Goal: Task Accomplishment & Management: Use online tool/utility

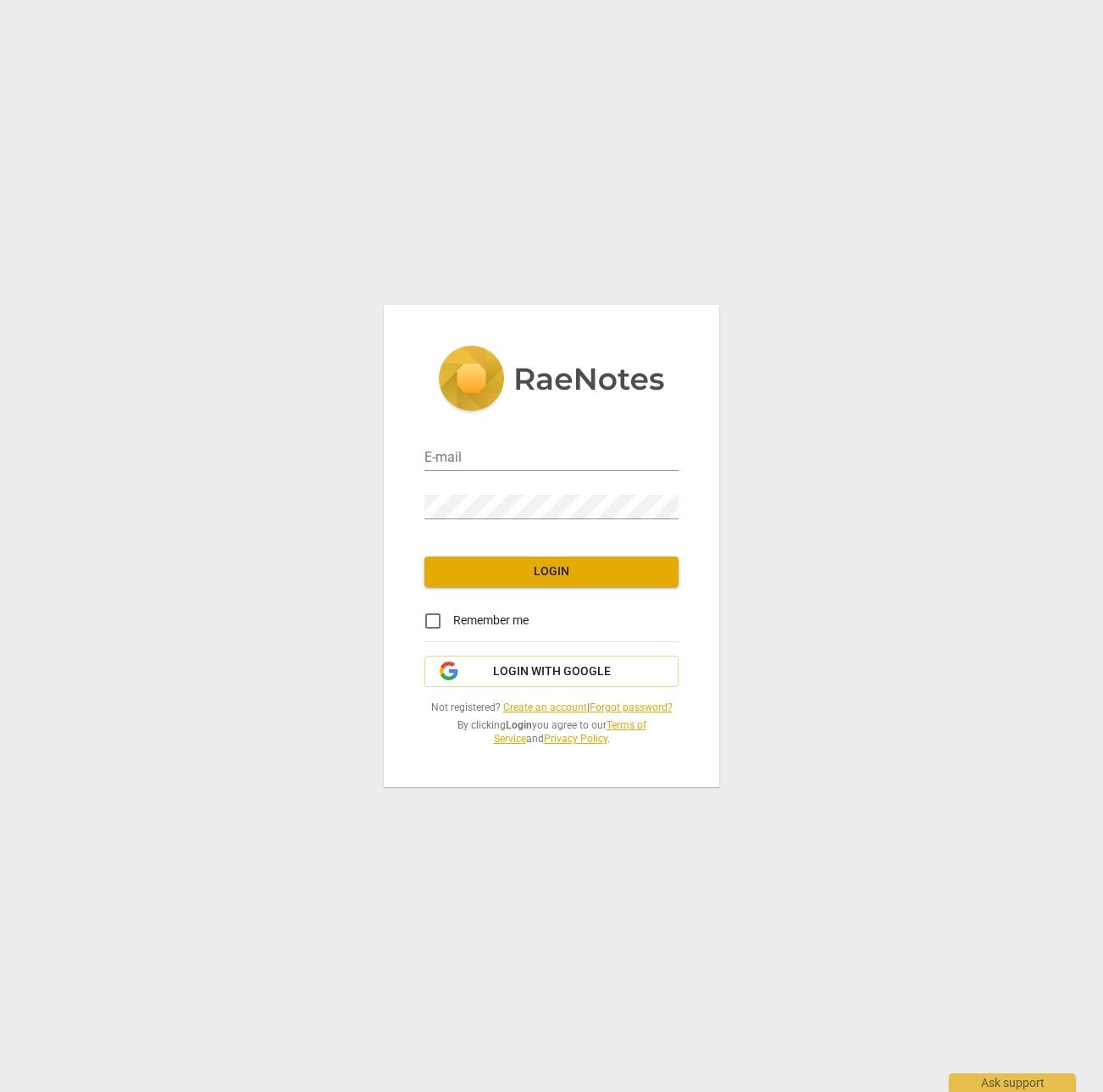
drag, startPoint x: 504, startPoint y: 456, endPoint x: 662, endPoint y: 429, distance: 160.3
click at [504, 456] on input "email" at bounding box center [551, 458] width 254 height 25
type input "[PERSON_NAME][EMAIL_ADDRESS][DOMAIN_NAME]"
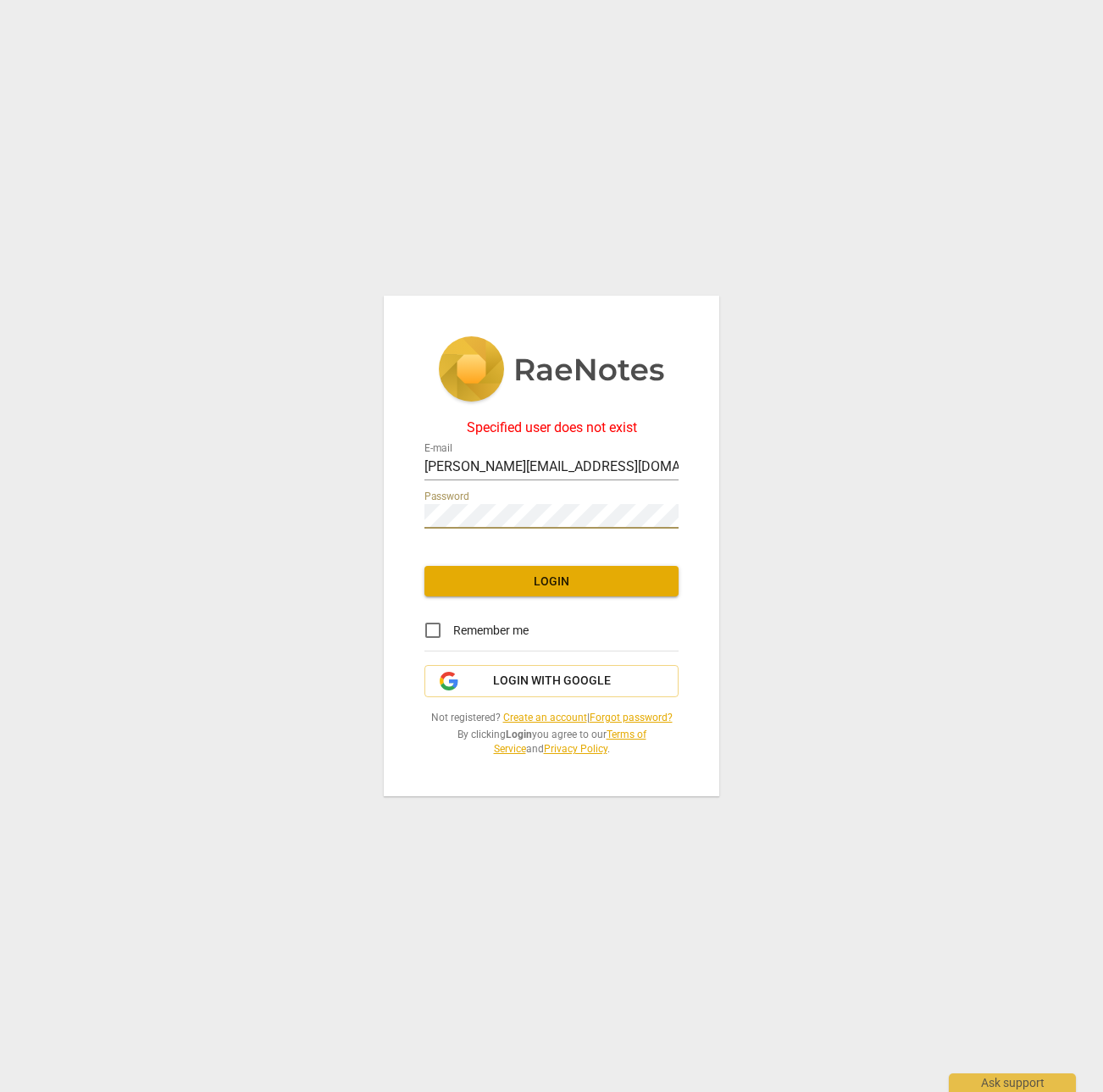
click at [629, 718] on link "Forgot password?" at bounding box center [630, 718] width 83 height 12
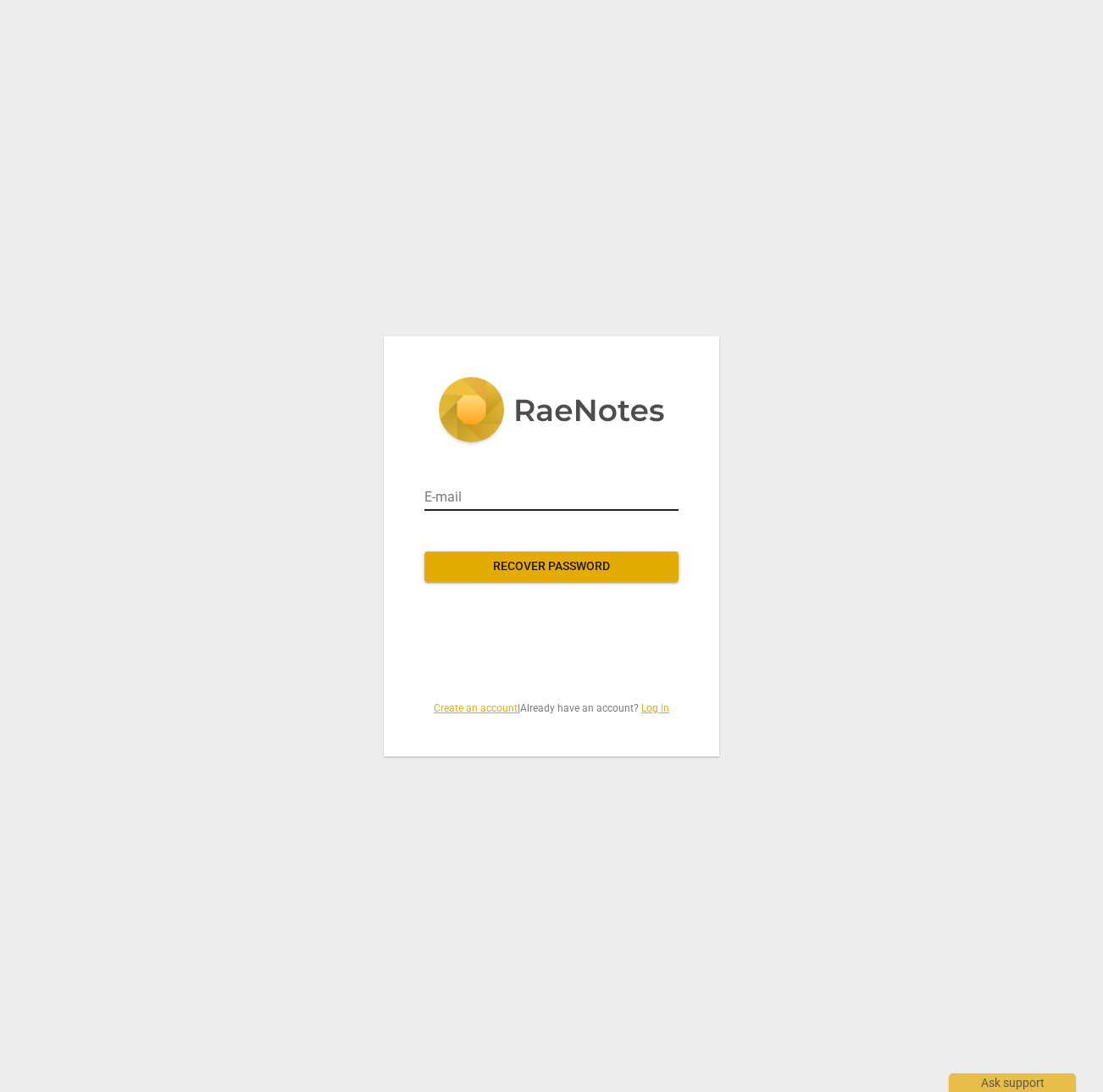
click at [510, 504] on input "email" at bounding box center [551, 498] width 254 height 27
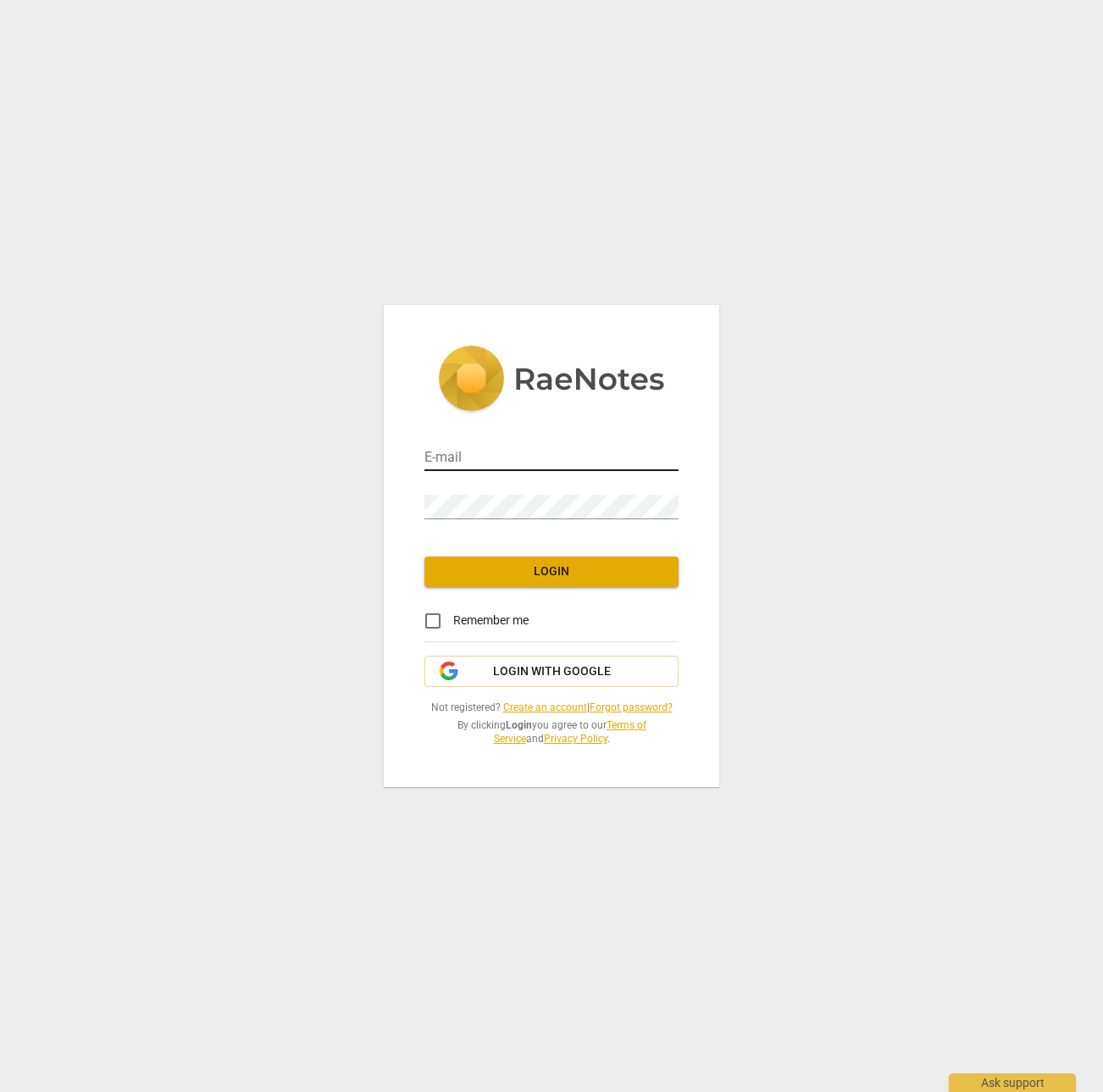
click at [492, 451] on input "email" at bounding box center [551, 458] width 254 height 25
type input "[PERSON_NAME][EMAIL_ADDRESS][PERSON_NAME][DOMAIN_NAME]"
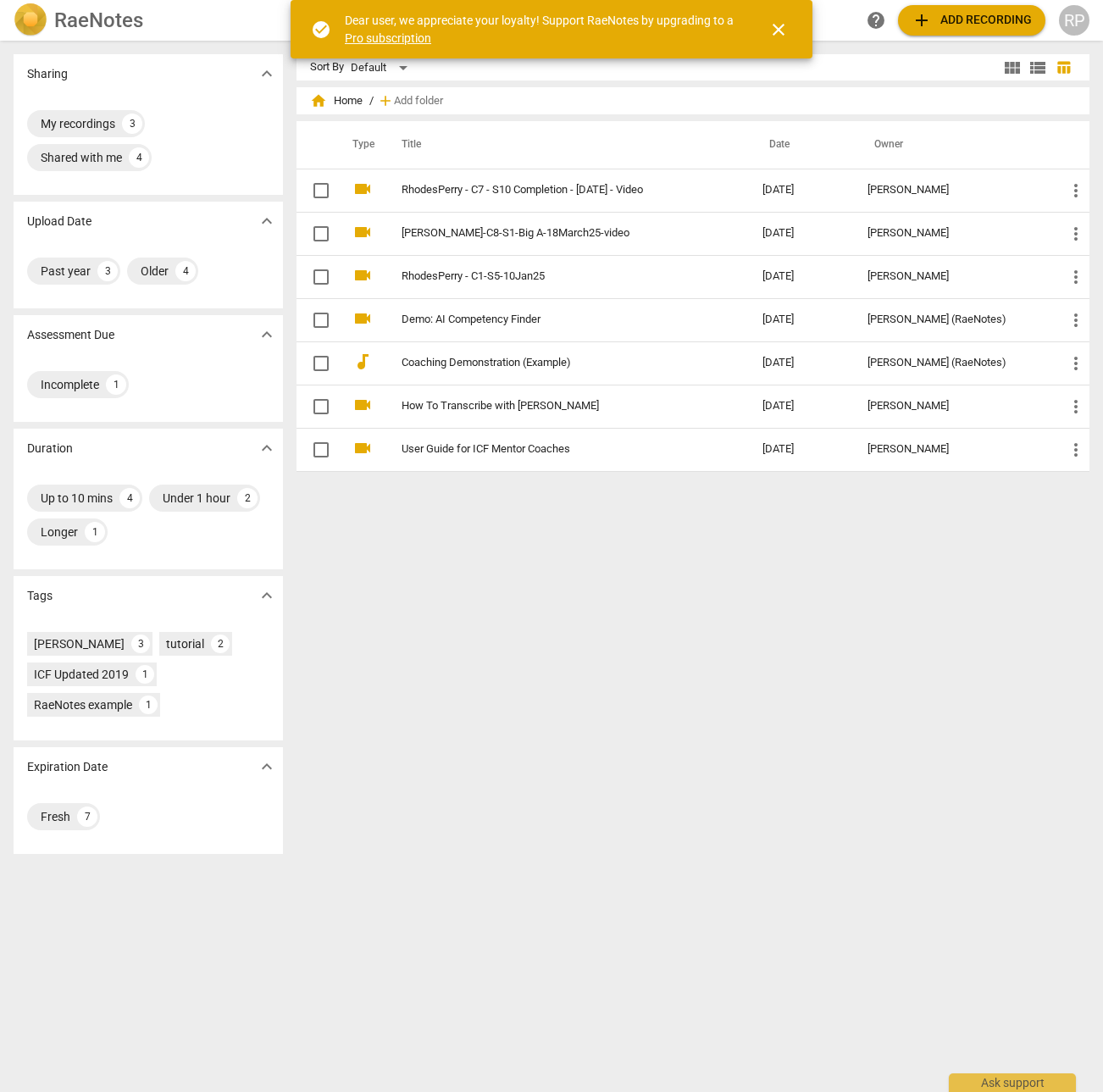
click at [788, 32] on span "close" at bounding box center [778, 30] width 21 height 21
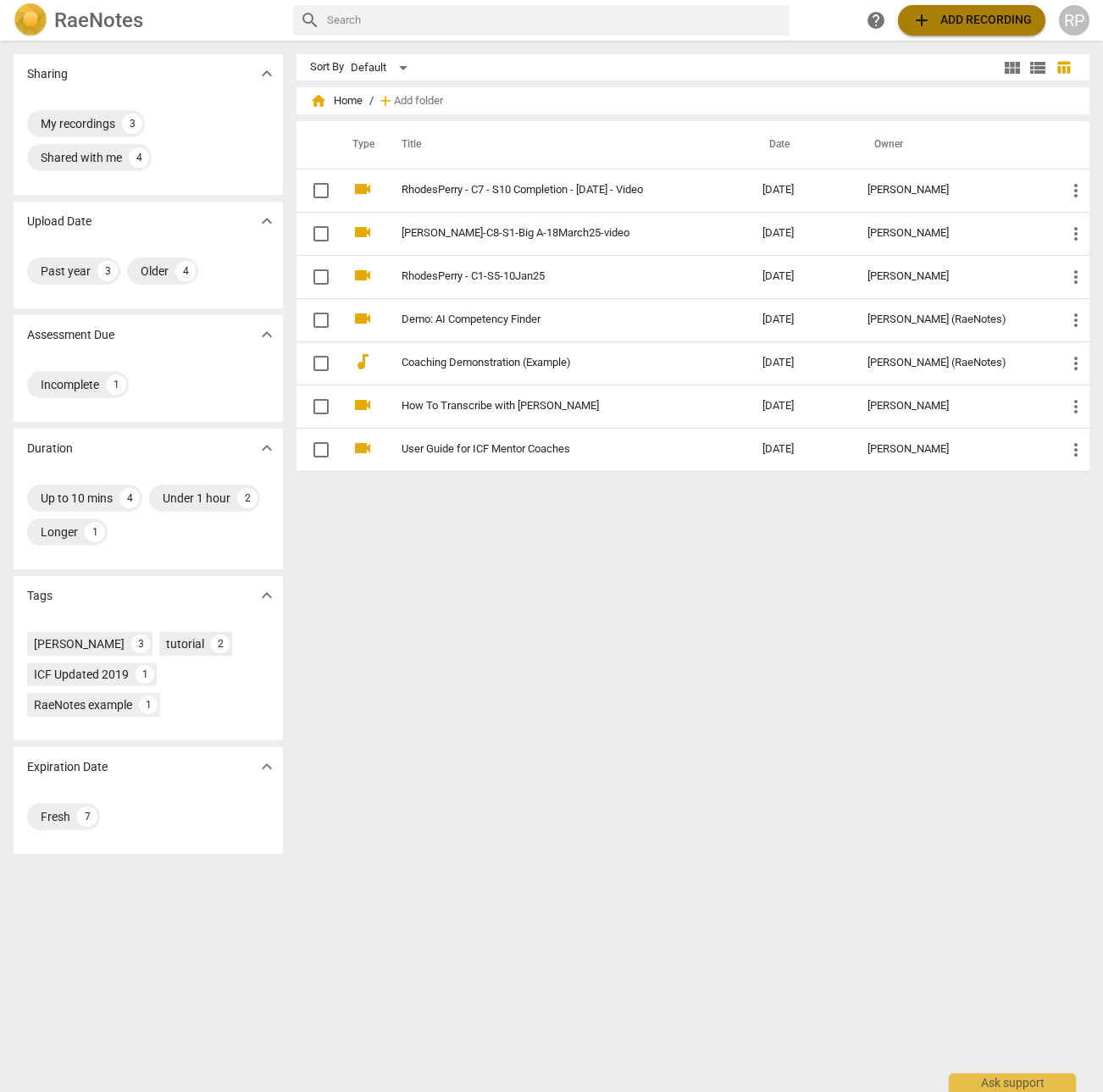
click at [937, 21] on span "add Add recording" at bounding box center [971, 21] width 120 height 21
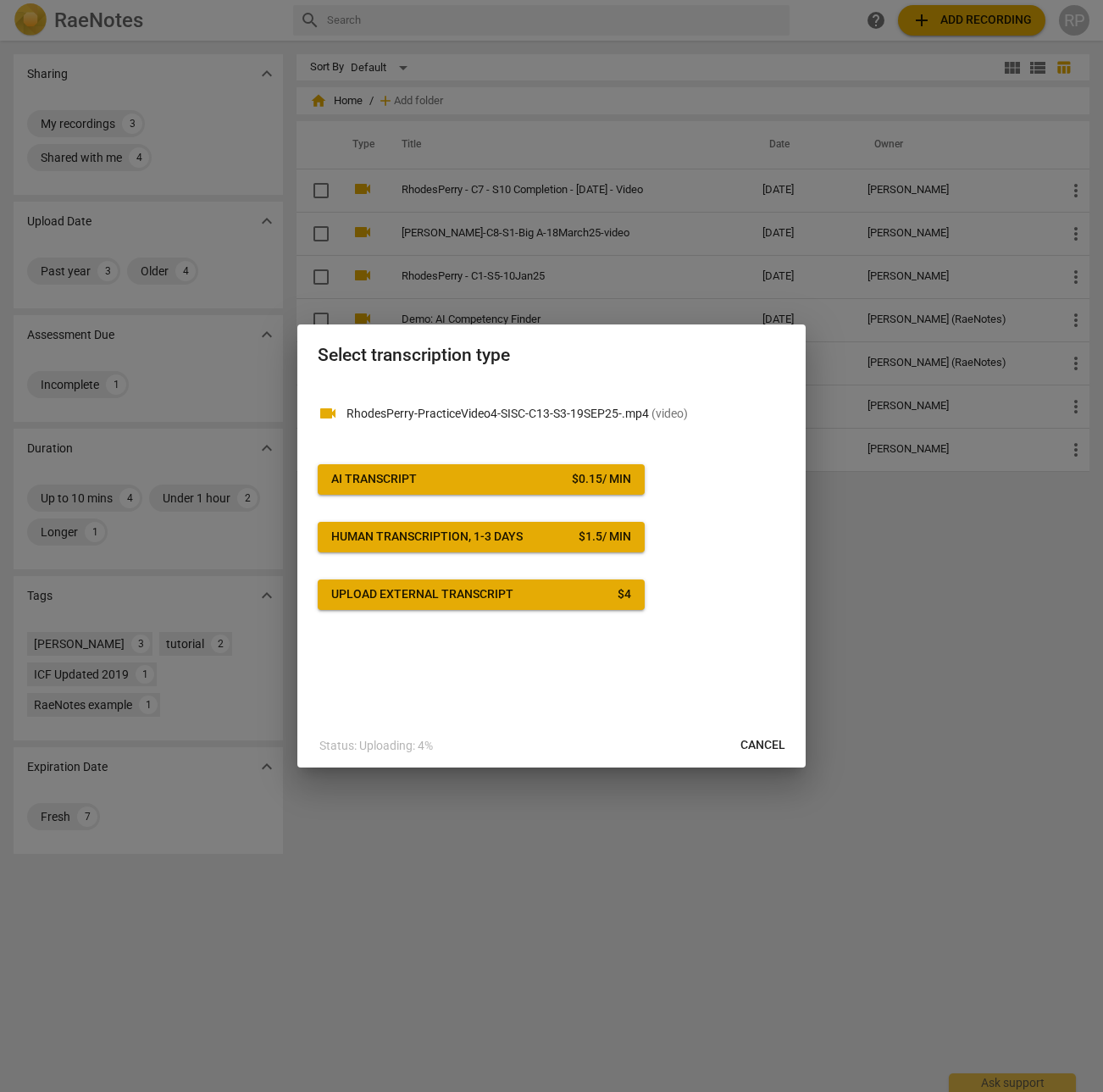
click at [470, 481] on span "AI Transcript $ 0.15 / min" at bounding box center [481, 480] width 300 height 17
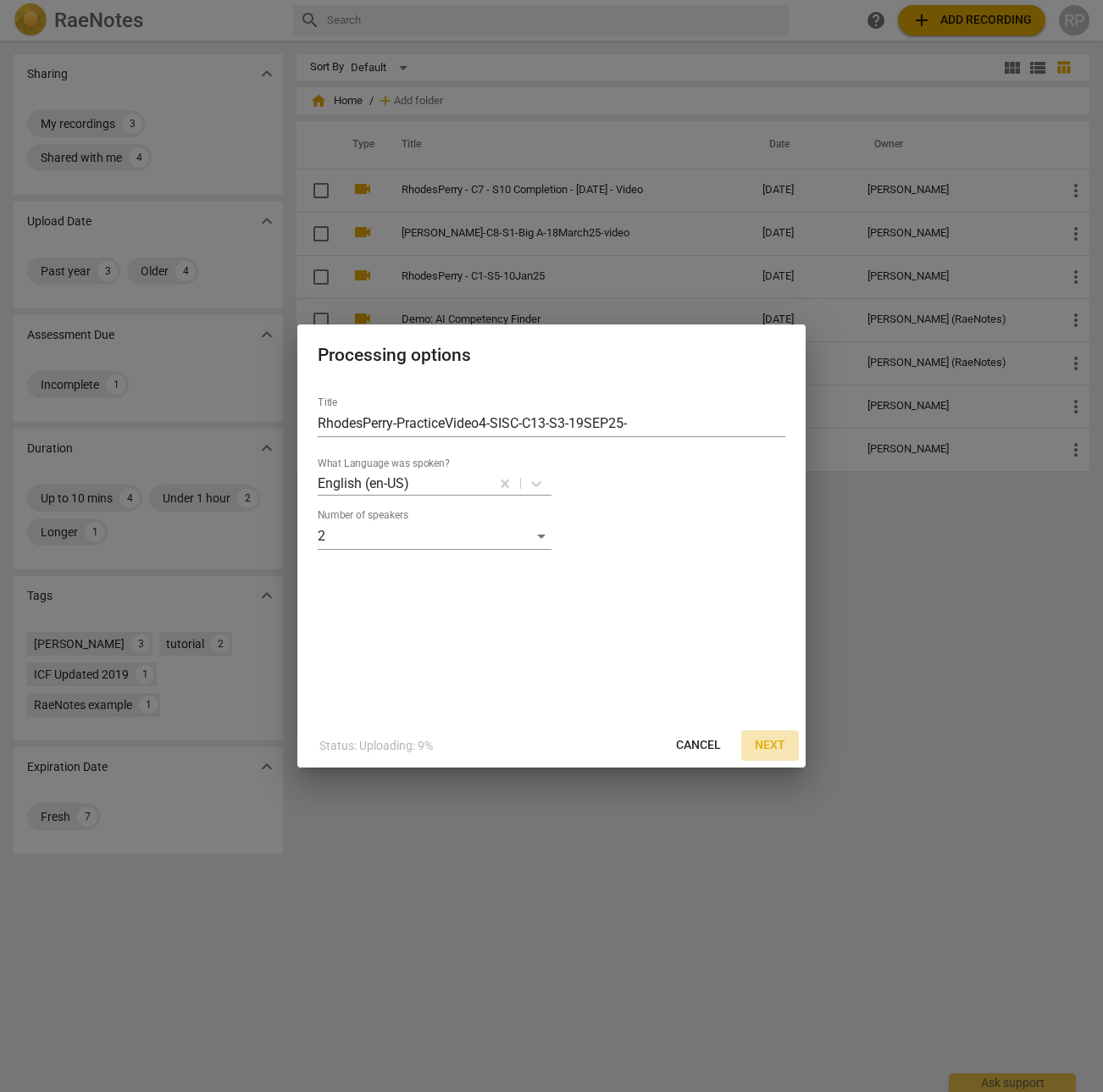
click at [773, 747] on span "Next" at bounding box center [770, 745] width 31 height 17
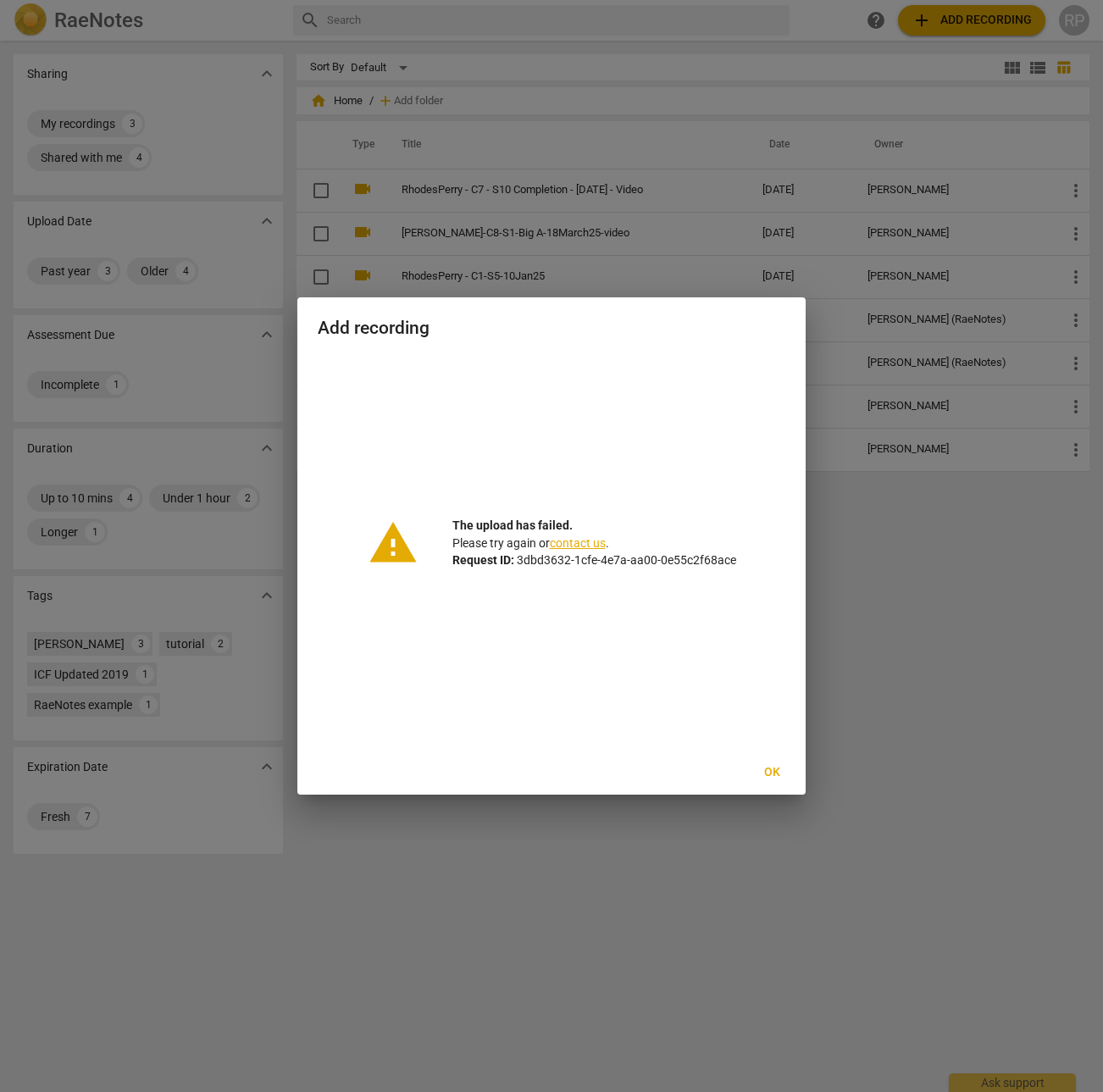
click at [775, 768] on span "Ok" at bounding box center [772, 773] width 27 height 17
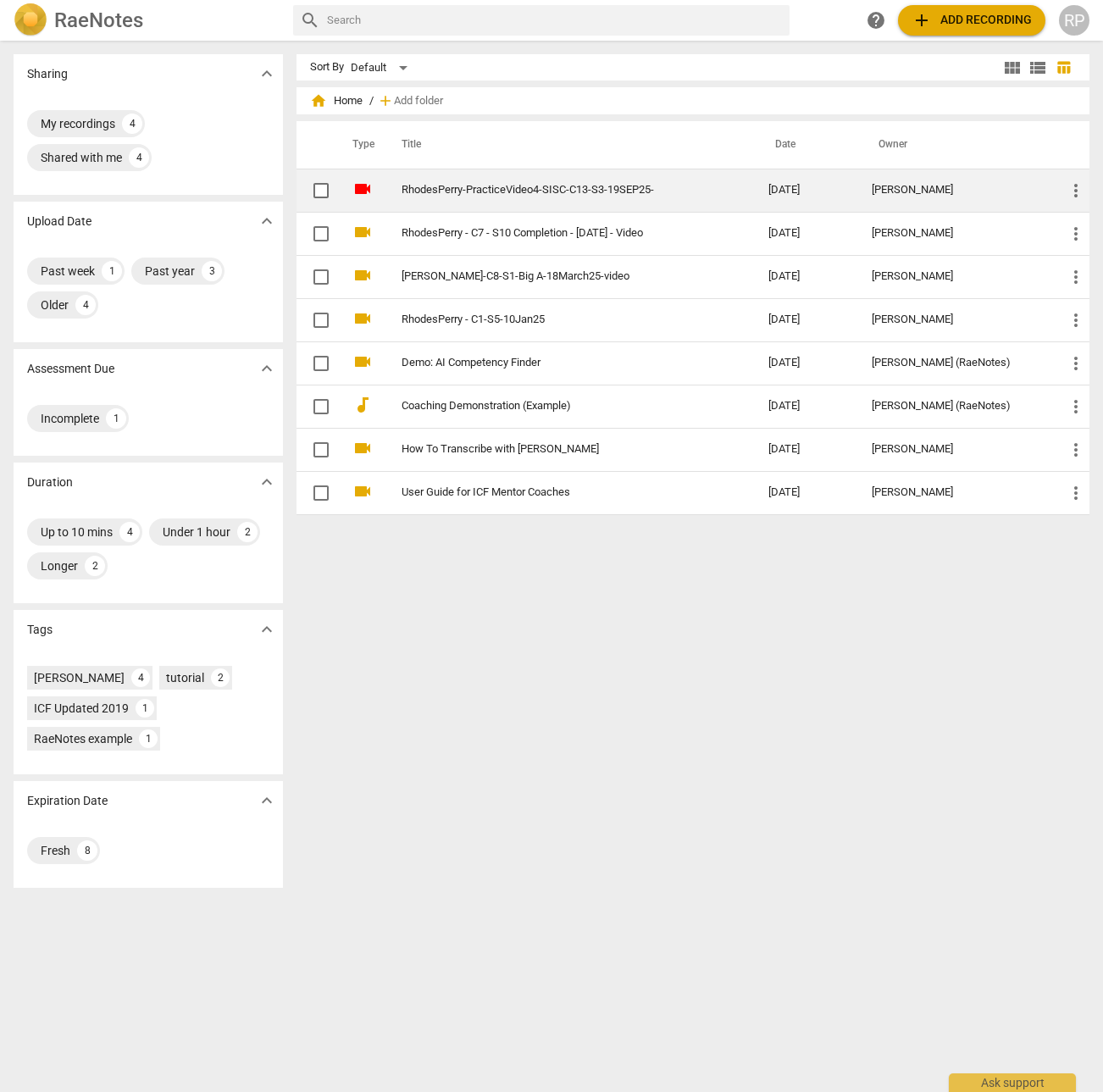
click at [630, 188] on link "RhodesPerry-PracticeVideo4-SISC-C13-S3-19SEP25-" at bounding box center [555, 190] width 307 height 13
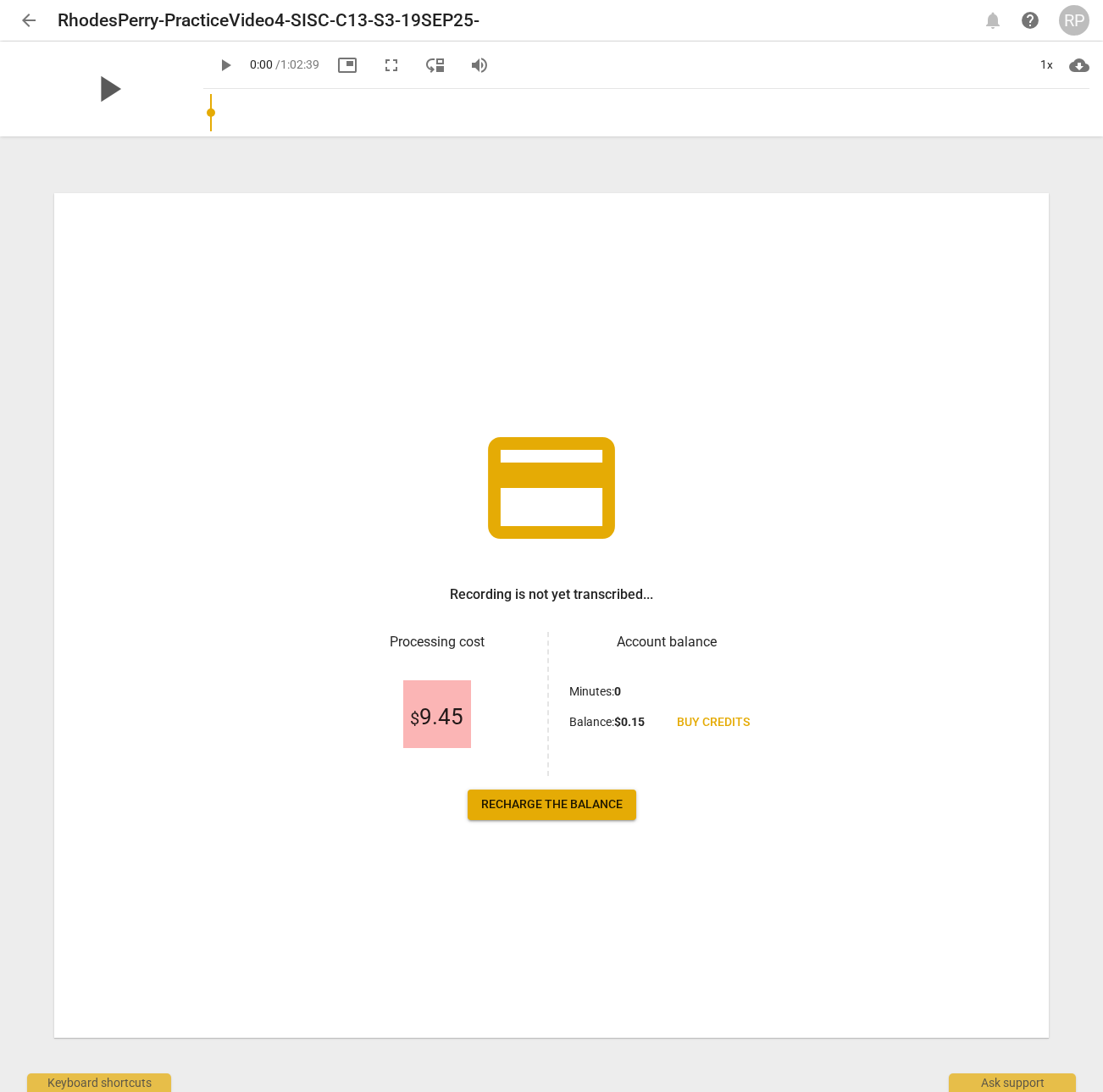
click at [97, 85] on span "play_arrow" at bounding box center [108, 88] width 44 height 44
click at [268, 109] on input "range" at bounding box center [649, 112] width 879 height 54
click at [333, 116] on input "range" at bounding box center [649, 112] width 879 height 54
click at [449, 114] on input "range" at bounding box center [649, 112] width 879 height 54
click at [215, 63] on span "pause" at bounding box center [225, 65] width 21 height 21
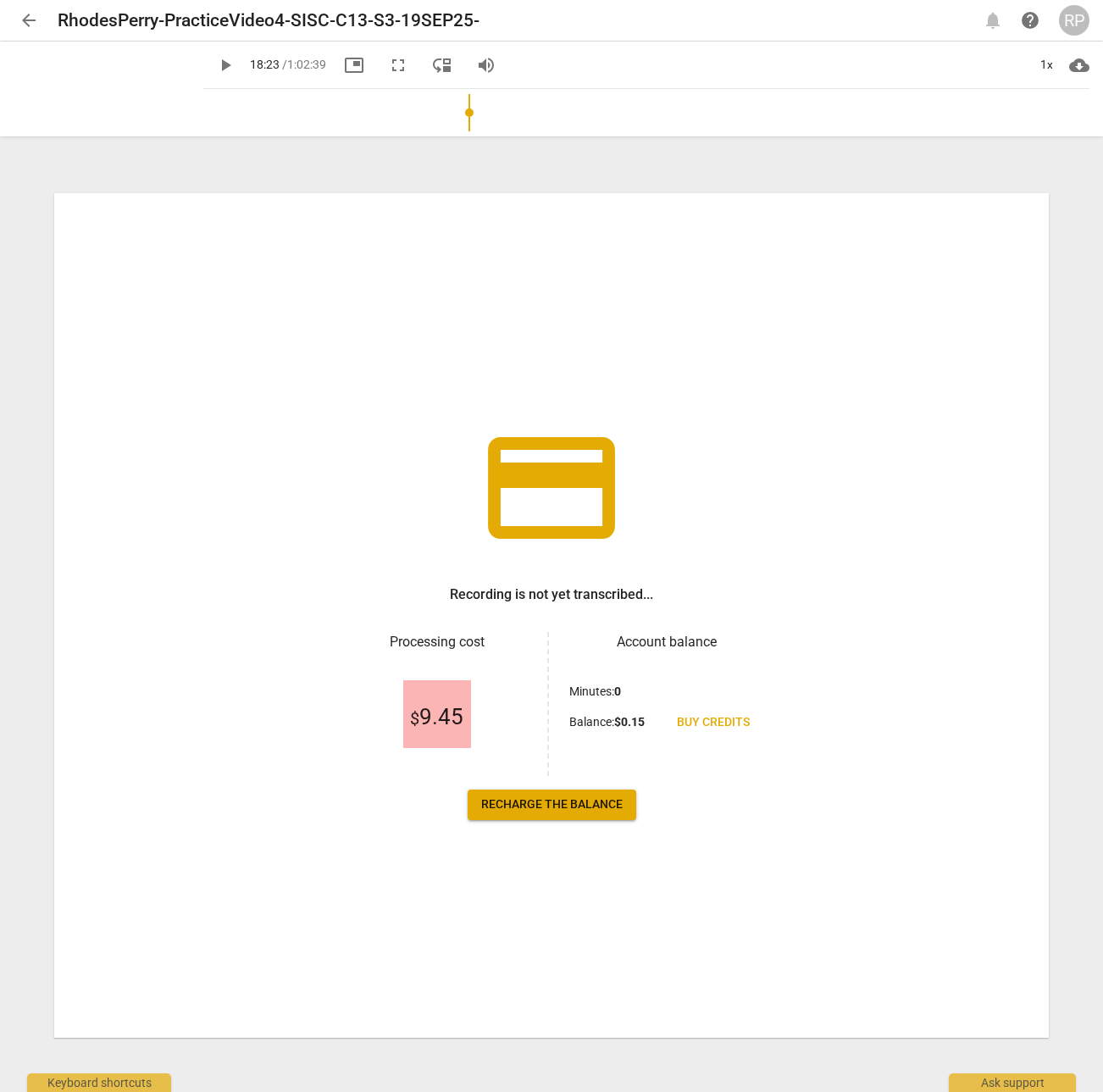
type input "1104"
click at [20, 10] on span "arrow_back" at bounding box center [29, 21] width 21 height 21
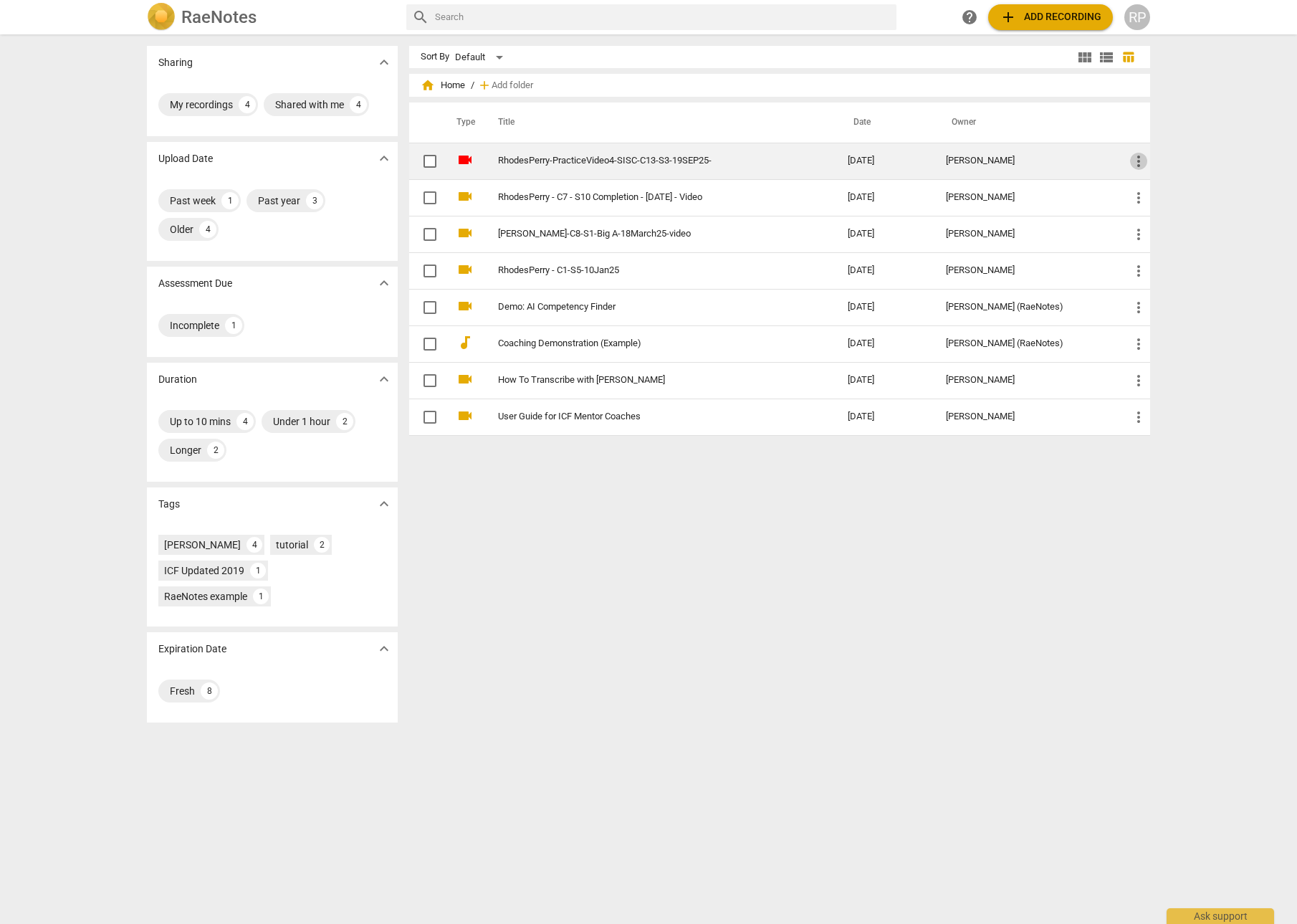
click at [933, 162] on span "more_vert" at bounding box center [1139, 162] width 17 height 17
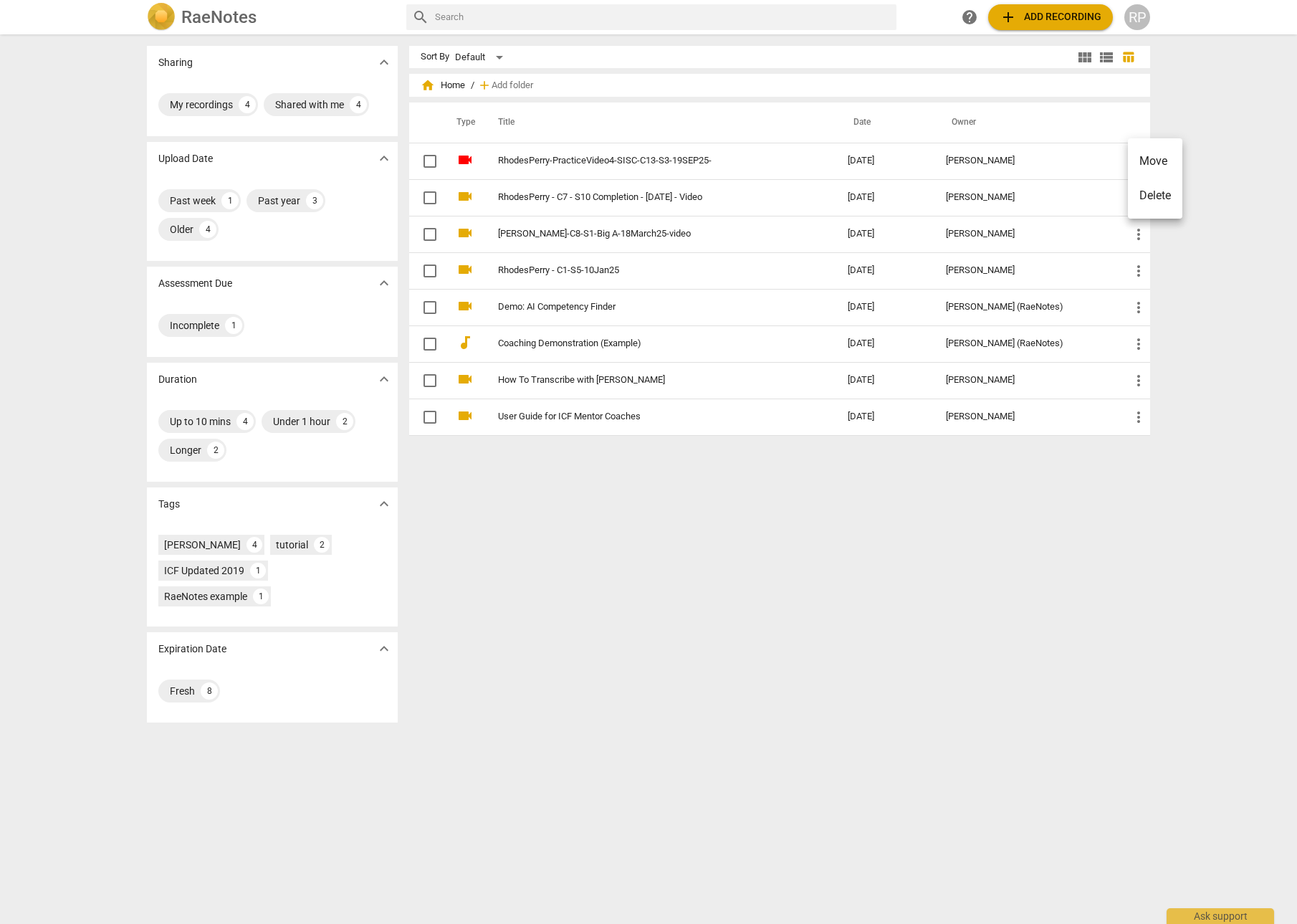
click at [656, 158] on div at bounding box center [648, 462] width 1297 height 924
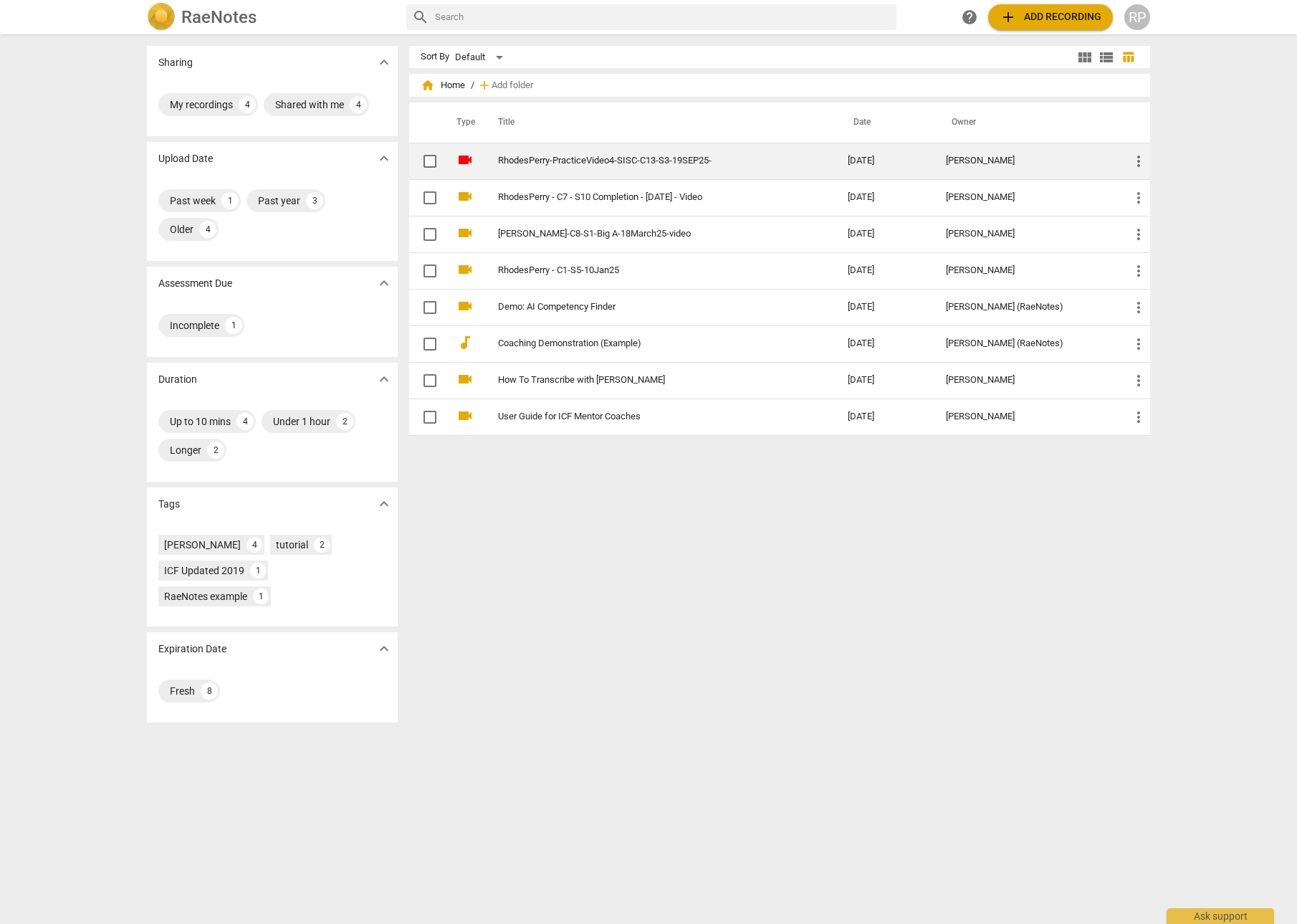
click at [638, 164] on link "RhodesPerry-PracticeVideo4-SISC-C13-S3-19SEP25-" at bounding box center [646, 161] width 298 height 11
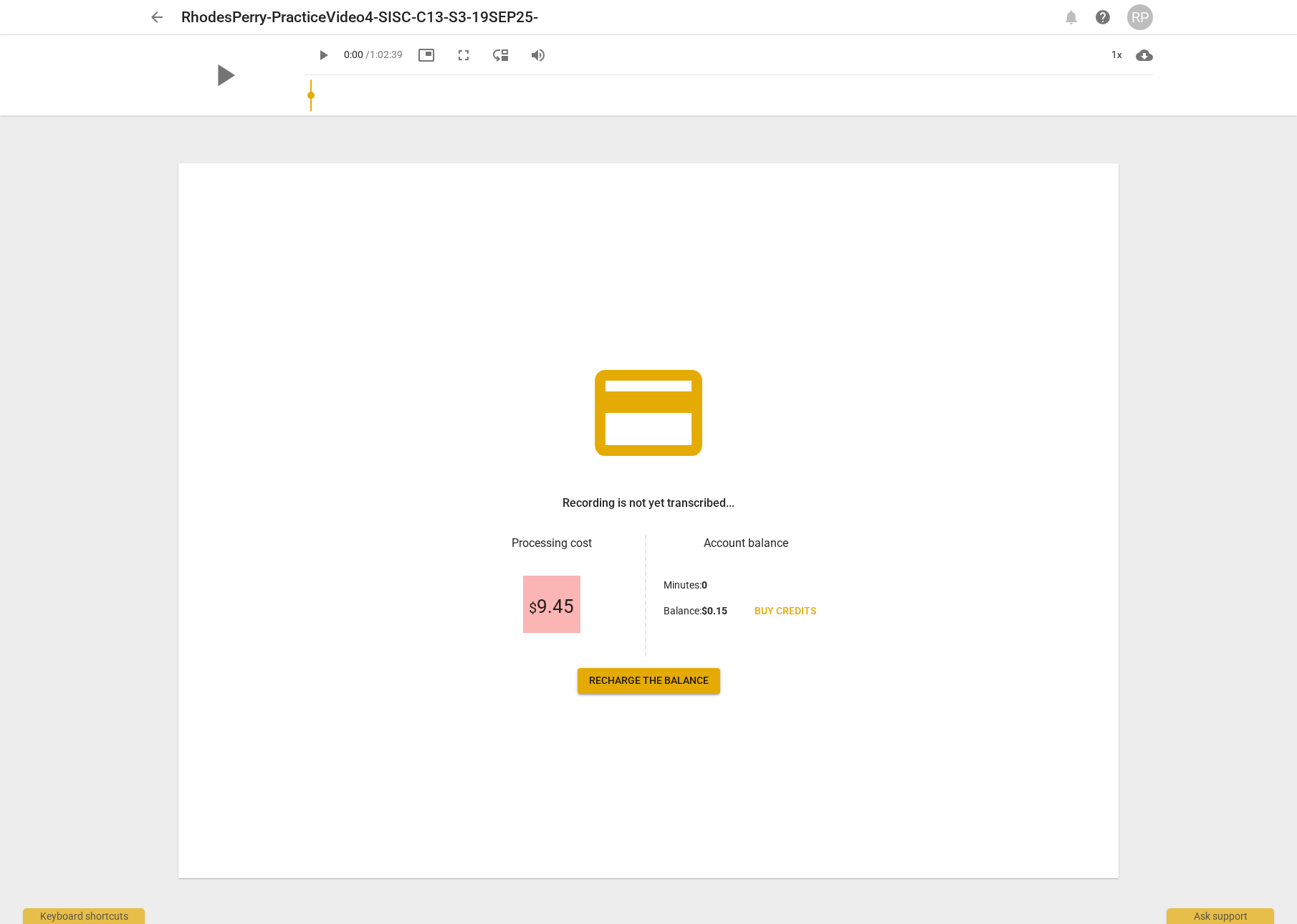
click at [634, 684] on span "Recharge the balance" at bounding box center [648, 681] width 120 height 14
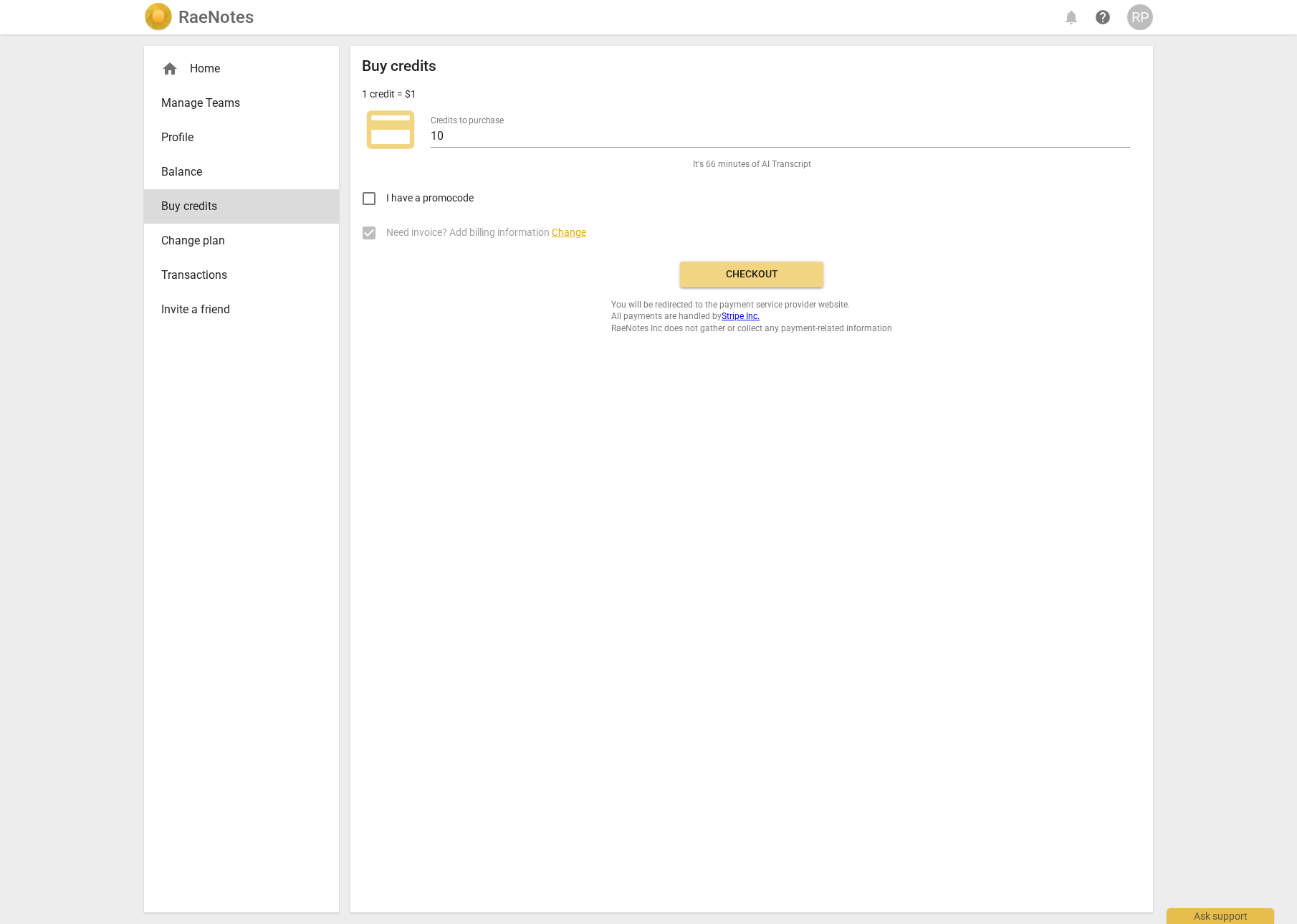
click at [762, 273] on span "Checkout" at bounding box center [751, 275] width 120 height 14
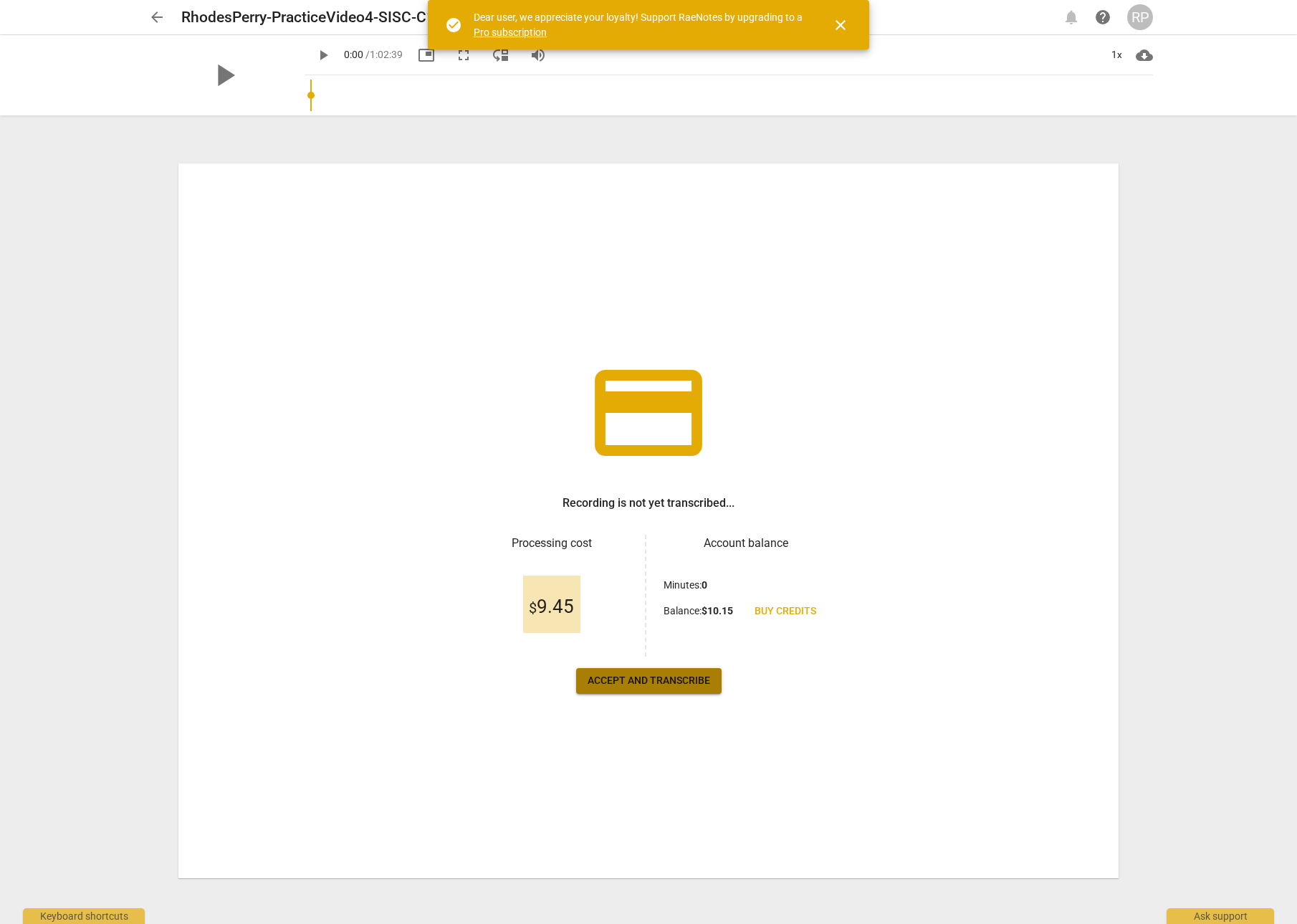
click at [664, 678] on span "Accept and transcribe" at bounding box center [648, 681] width 122 height 14
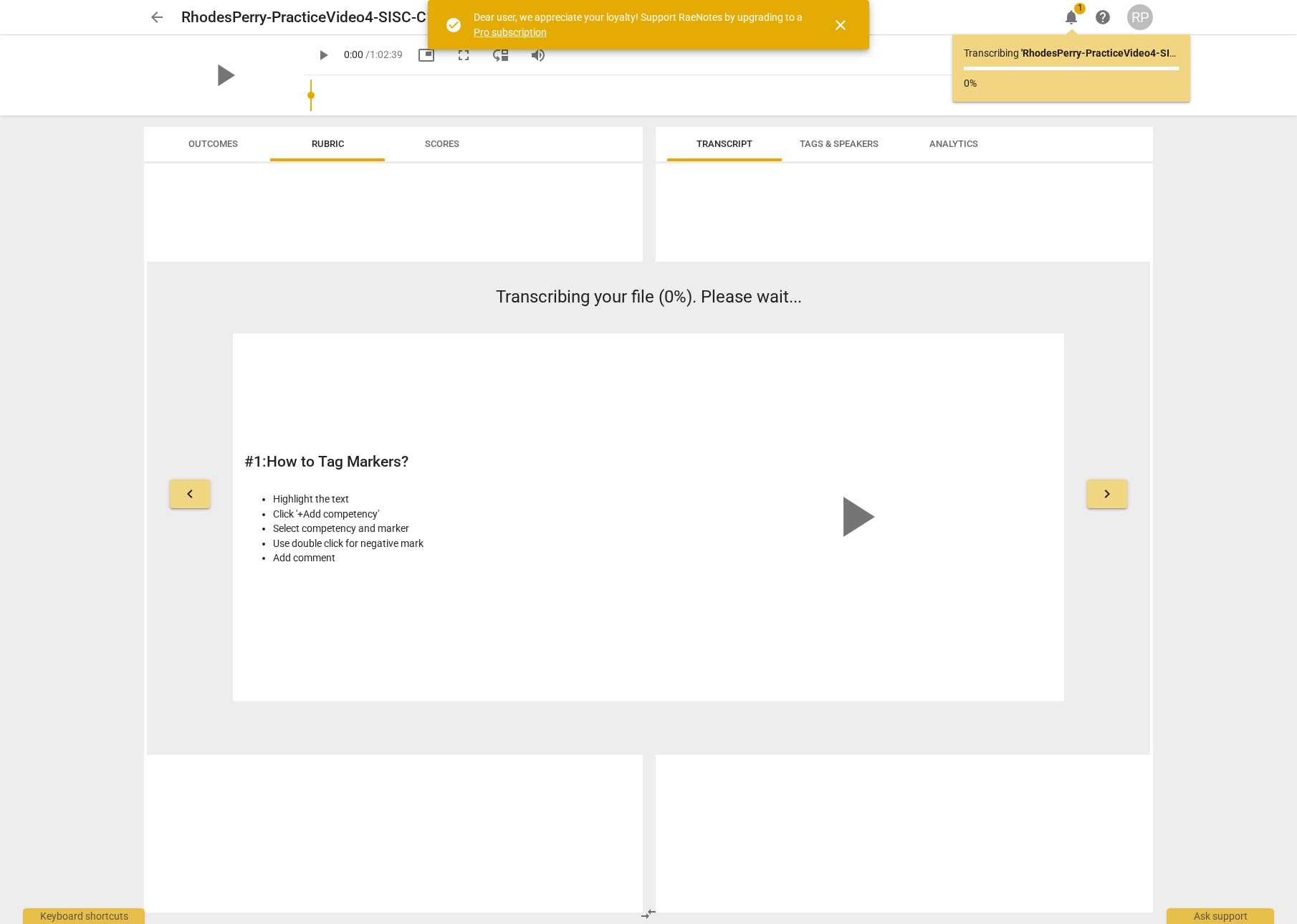
click at [845, 26] on span "close" at bounding box center [841, 25] width 17 height 17
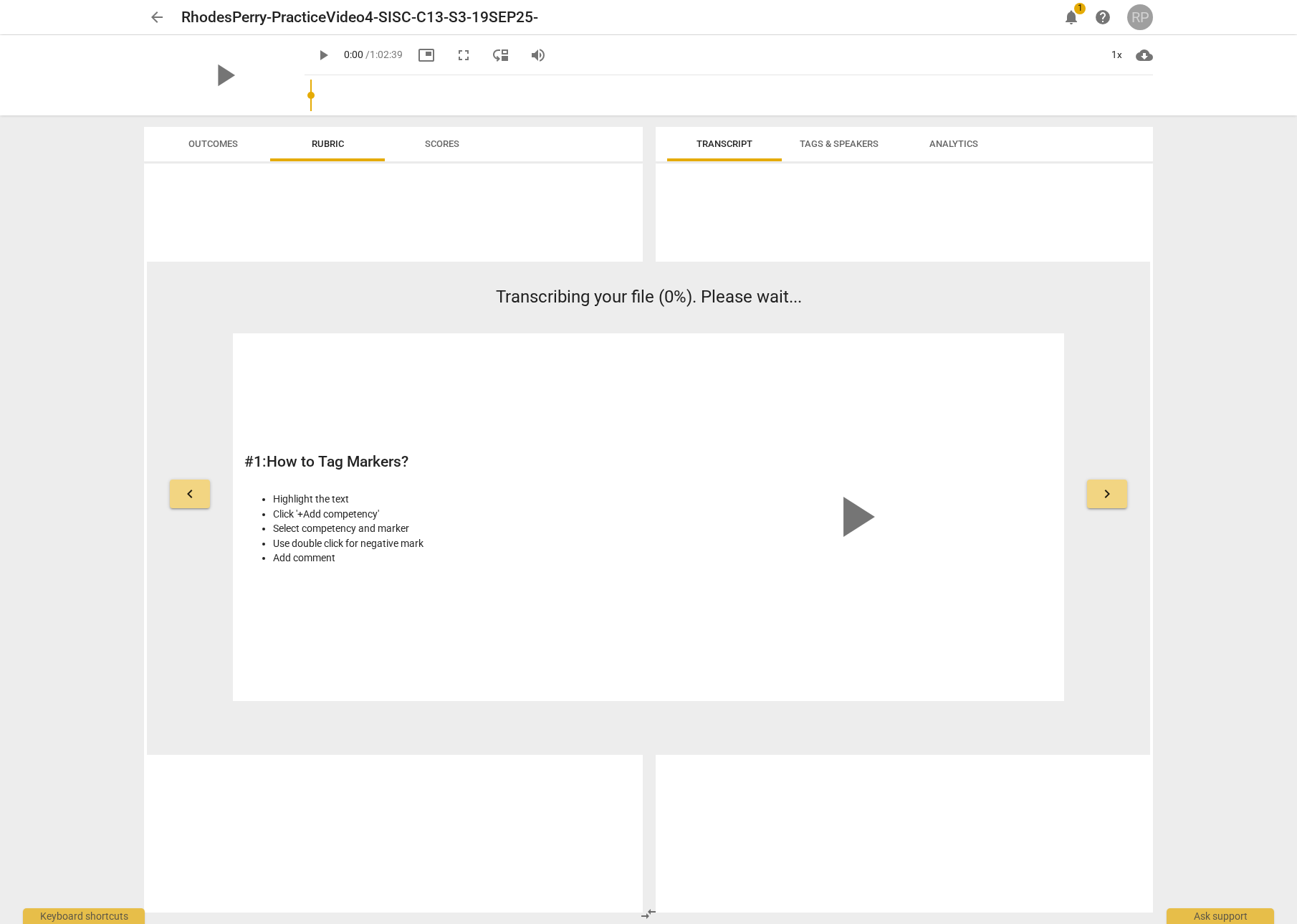
click at [1139, 21] on div "RP" at bounding box center [1140, 17] width 26 height 26
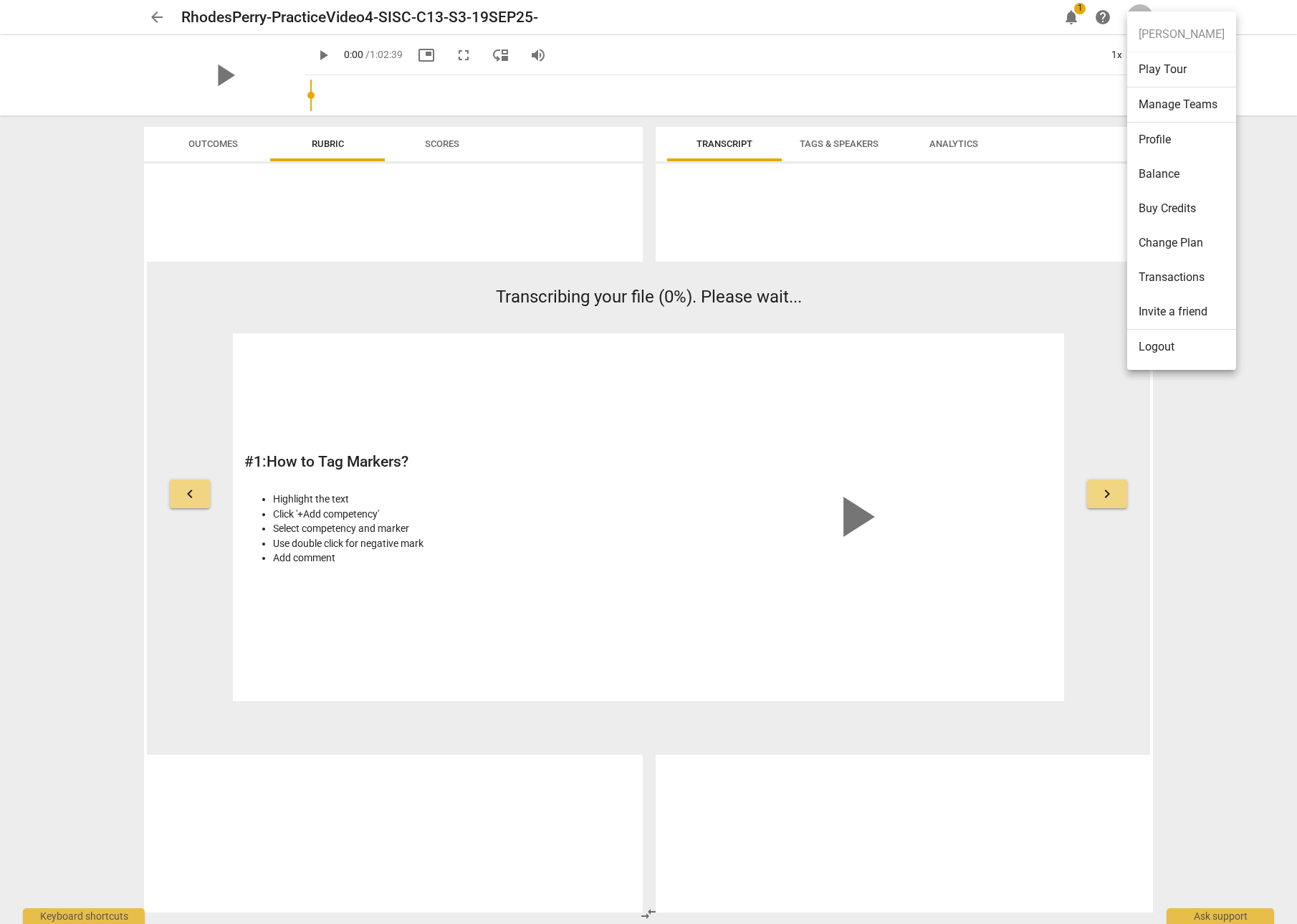
click at [220, 144] on div at bounding box center [648, 462] width 1297 height 924
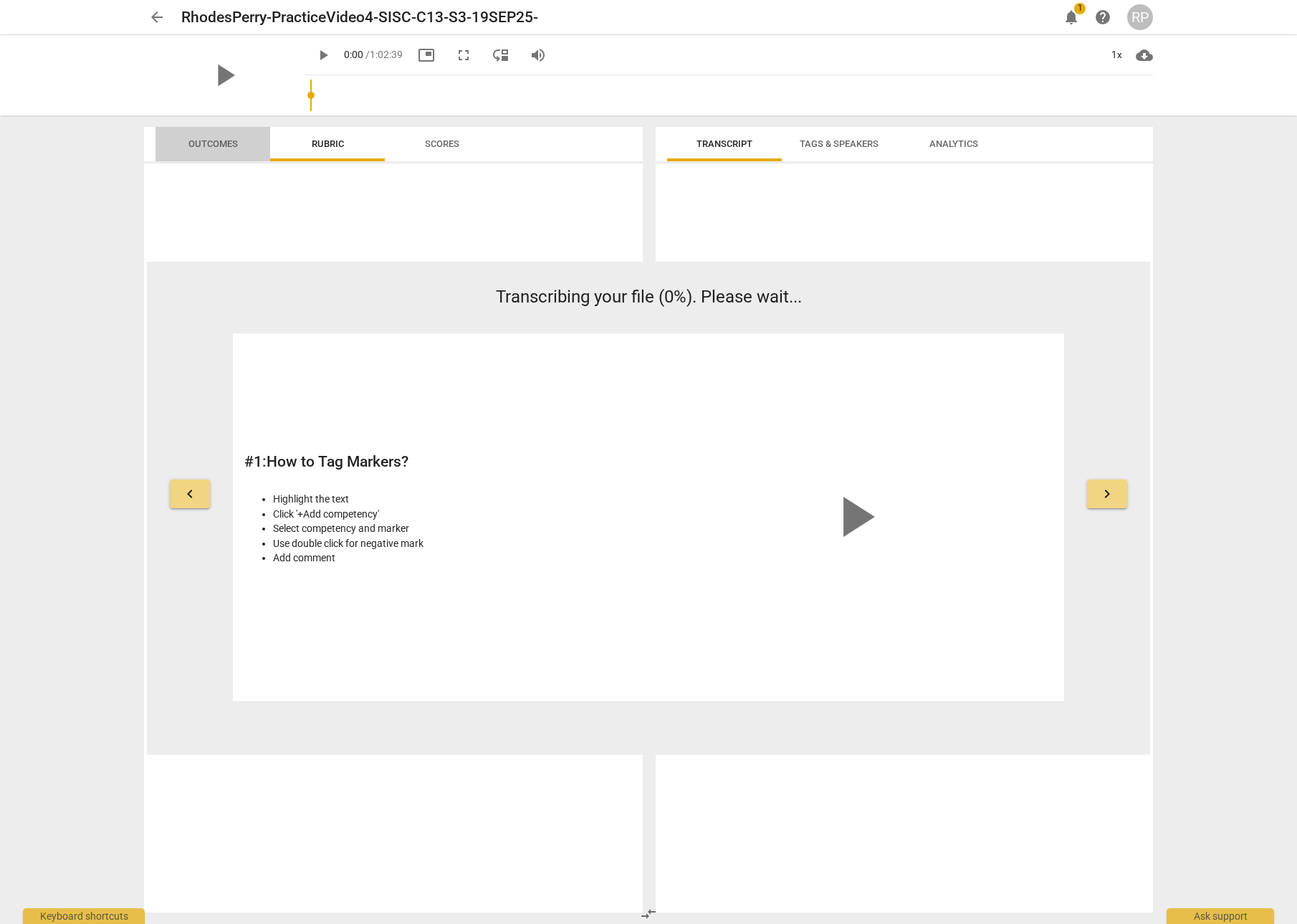
click at [220, 150] on span "Outcomes" at bounding box center [213, 144] width 84 height 20
click at [338, 146] on span "Rubric" at bounding box center [328, 143] width 33 height 11
click at [722, 139] on span "Transcript" at bounding box center [724, 143] width 56 height 11
click at [829, 140] on span "Tags & Speakers" at bounding box center [839, 143] width 79 height 11
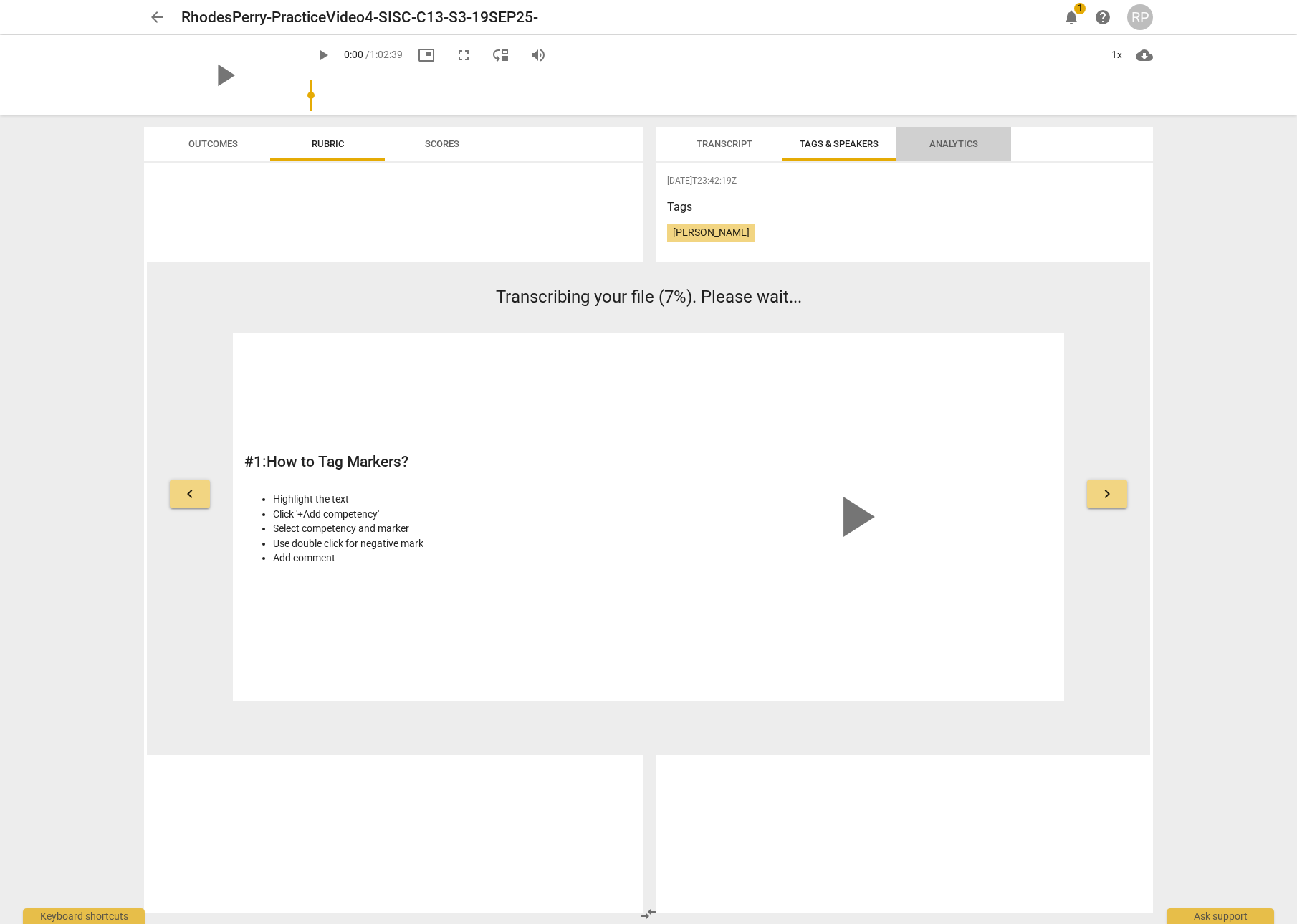
click at [934, 143] on span "Analytics" at bounding box center [954, 143] width 49 height 11
click at [831, 146] on span "Tags & Speakers" at bounding box center [839, 143] width 79 height 11
click at [457, 145] on span "Scores" at bounding box center [441, 143] width 34 height 11
click at [221, 146] on span "Outcomes" at bounding box center [213, 143] width 49 height 11
click at [314, 54] on span "play_arrow" at bounding box center [323, 55] width 17 height 17
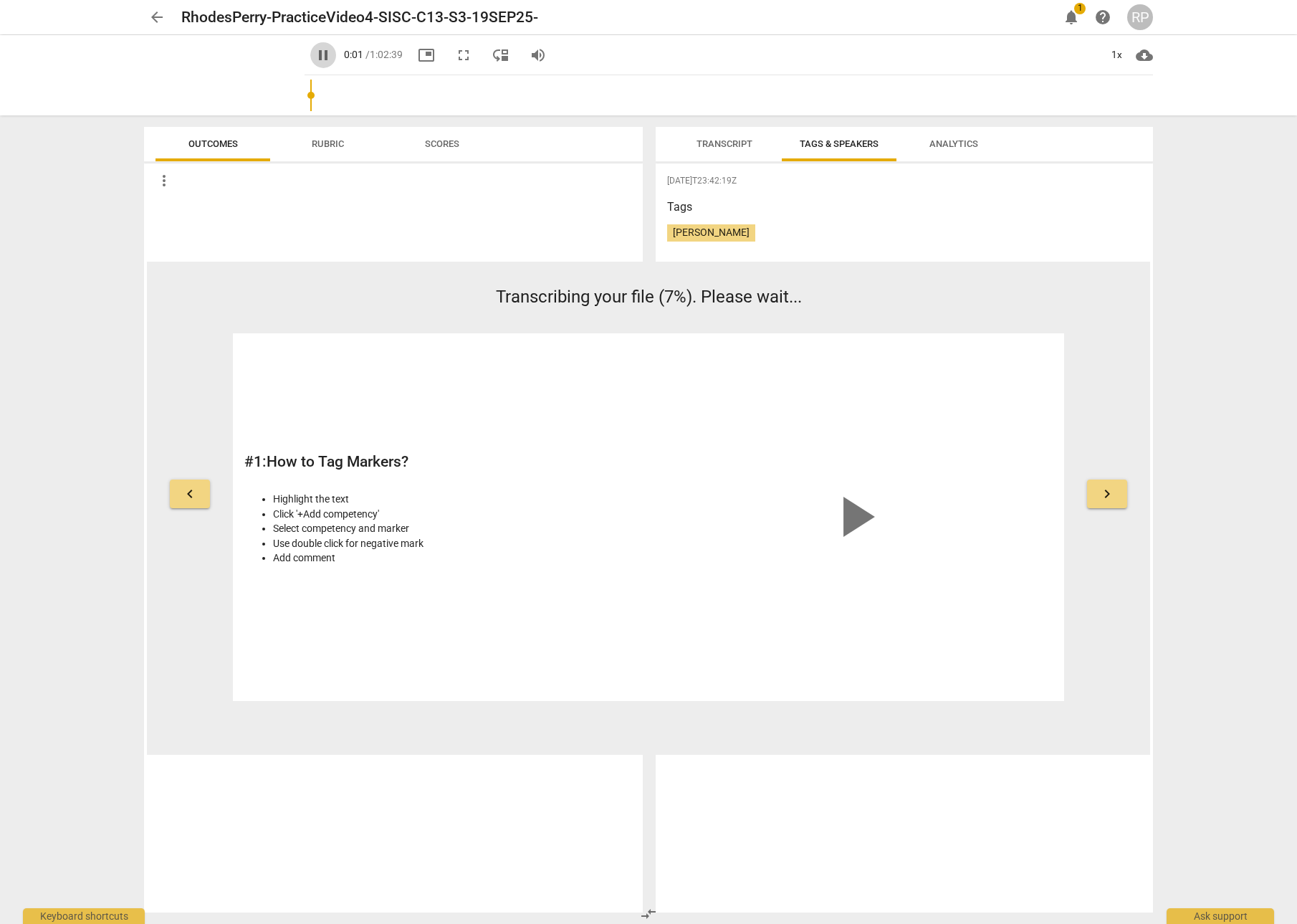
click at [314, 60] on span "pause" at bounding box center [323, 55] width 17 height 17
type input "2"
click at [154, 17] on span "arrow_back" at bounding box center [157, 17] width 17 height 17
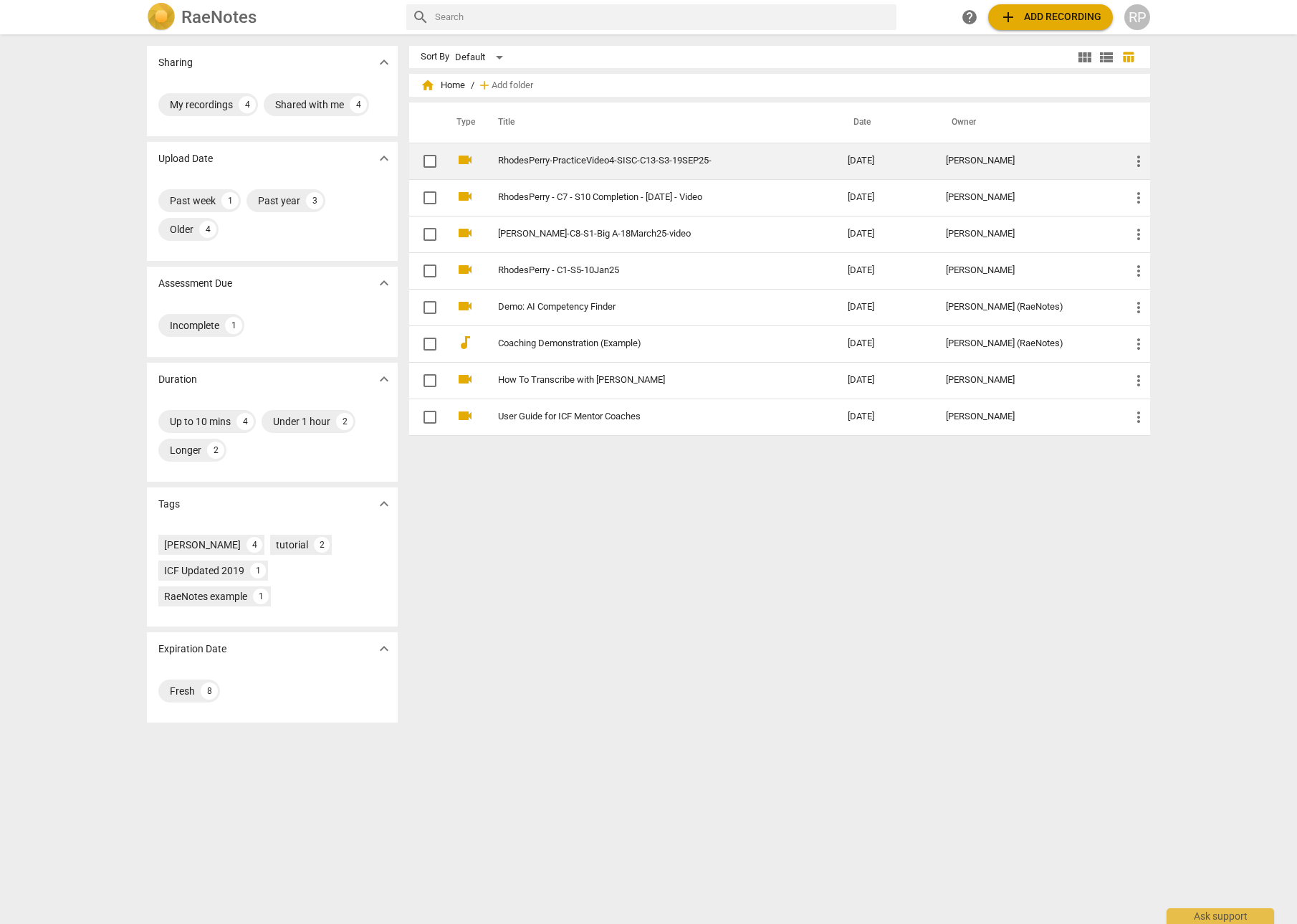
click at [609, 162] on link "RhodesPerry-PracticeVideo4-SISC-C13-S3-19SEP25-" at bounding box center [646, 161] width 298 height 11
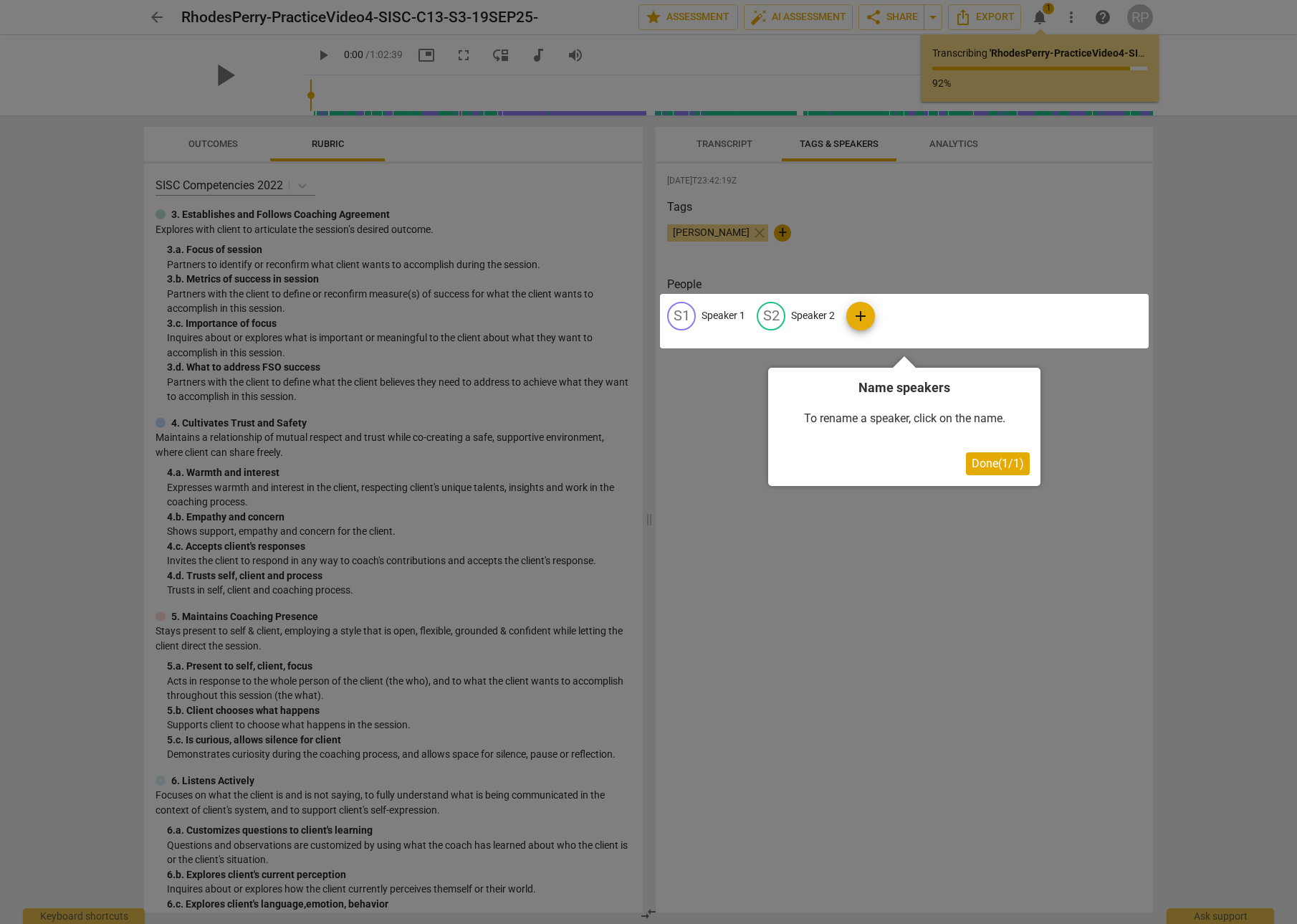
click at [718, 315] on div at bounding box center [904, 320] width 488 height 54
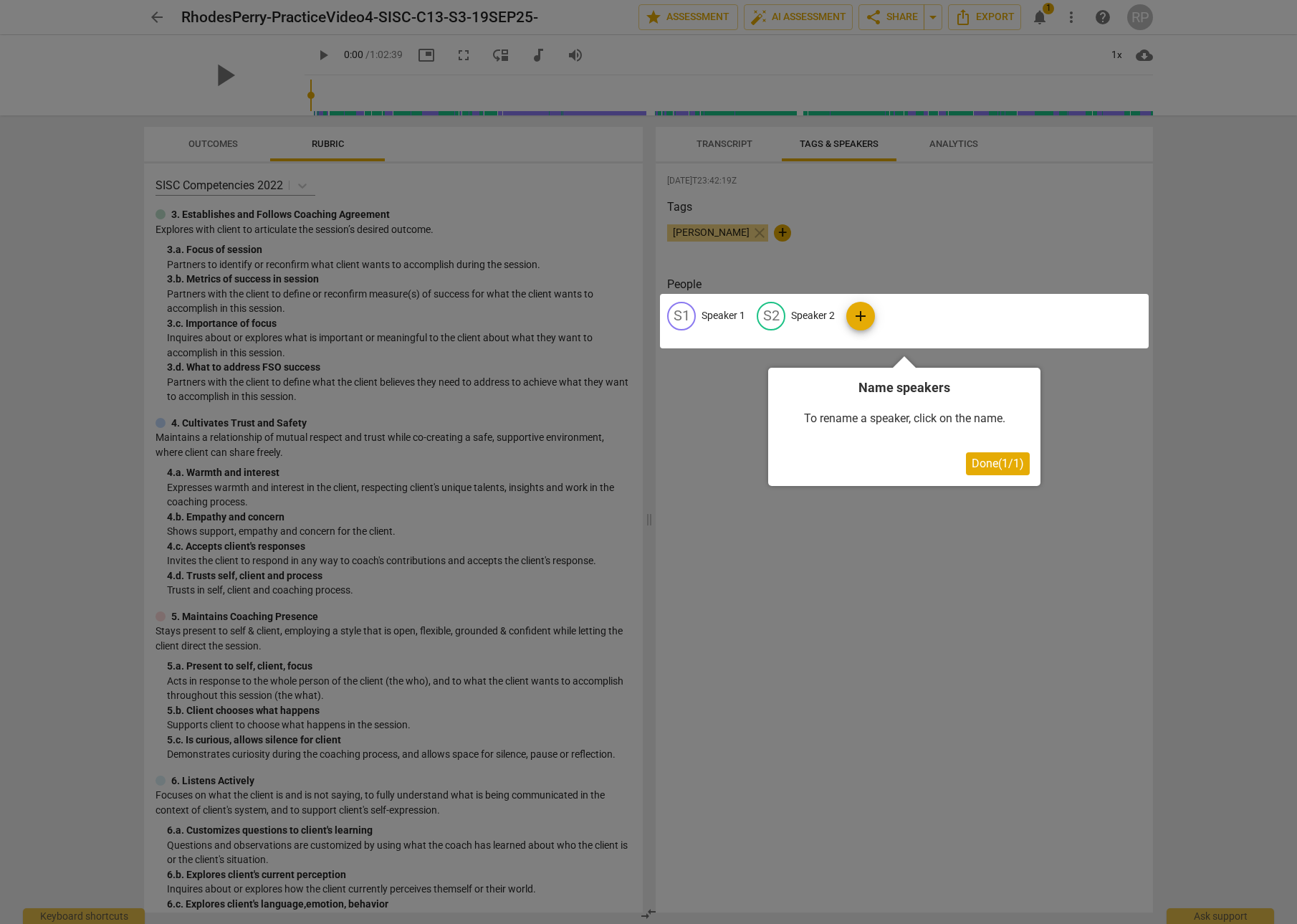
click at [728, 316] on div at bounding box center [904, 320] width 488 height 54
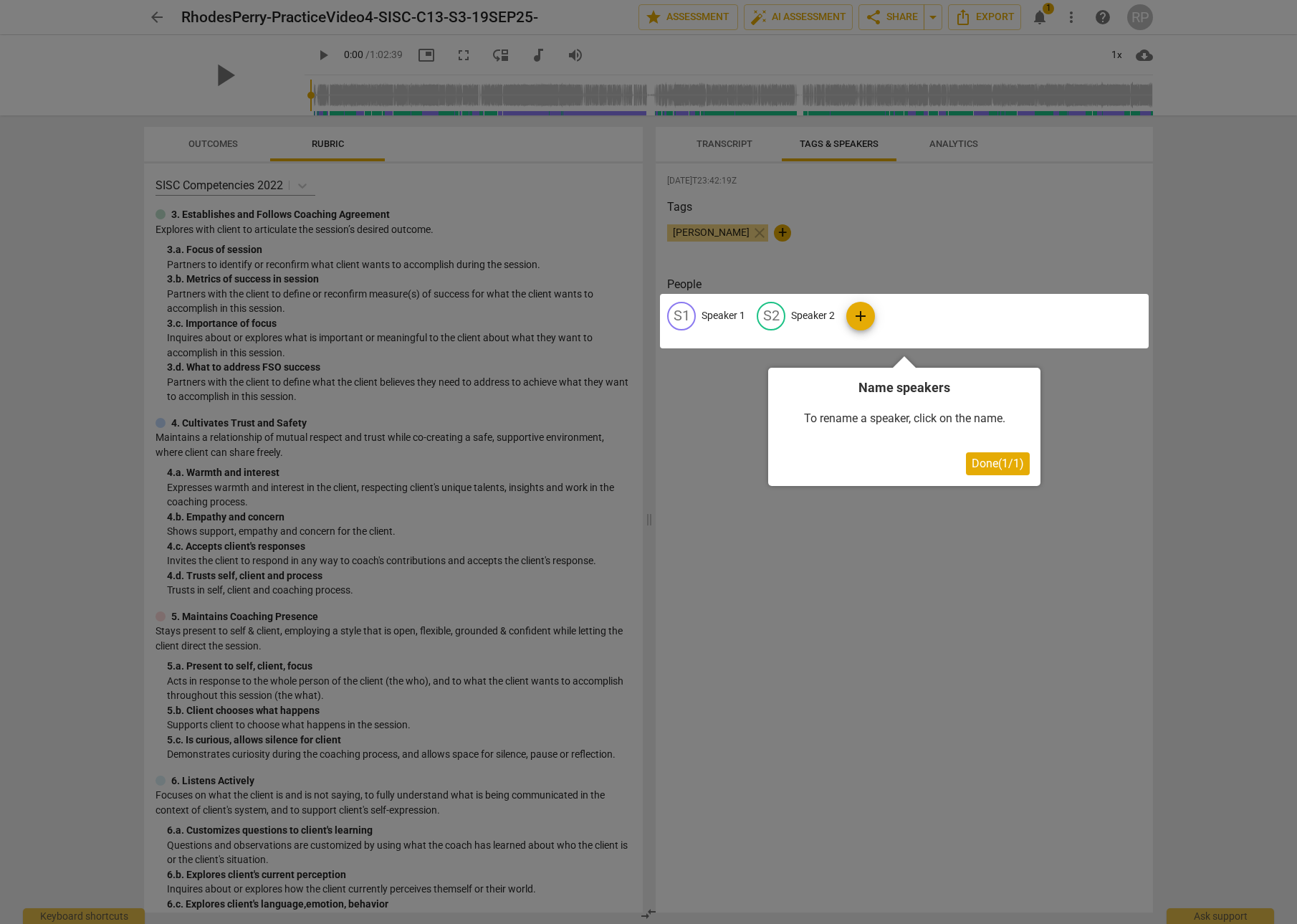
click at [728, 316] on div at bounding box center [904, 320] width 488 height 54
click at [813, 317] on div at bounding box center [904, 320] width 488 height 54
click at [994, 465] on span "Done ( 1 / 1 )" at bounding box center [998, 463] width 52 height 14
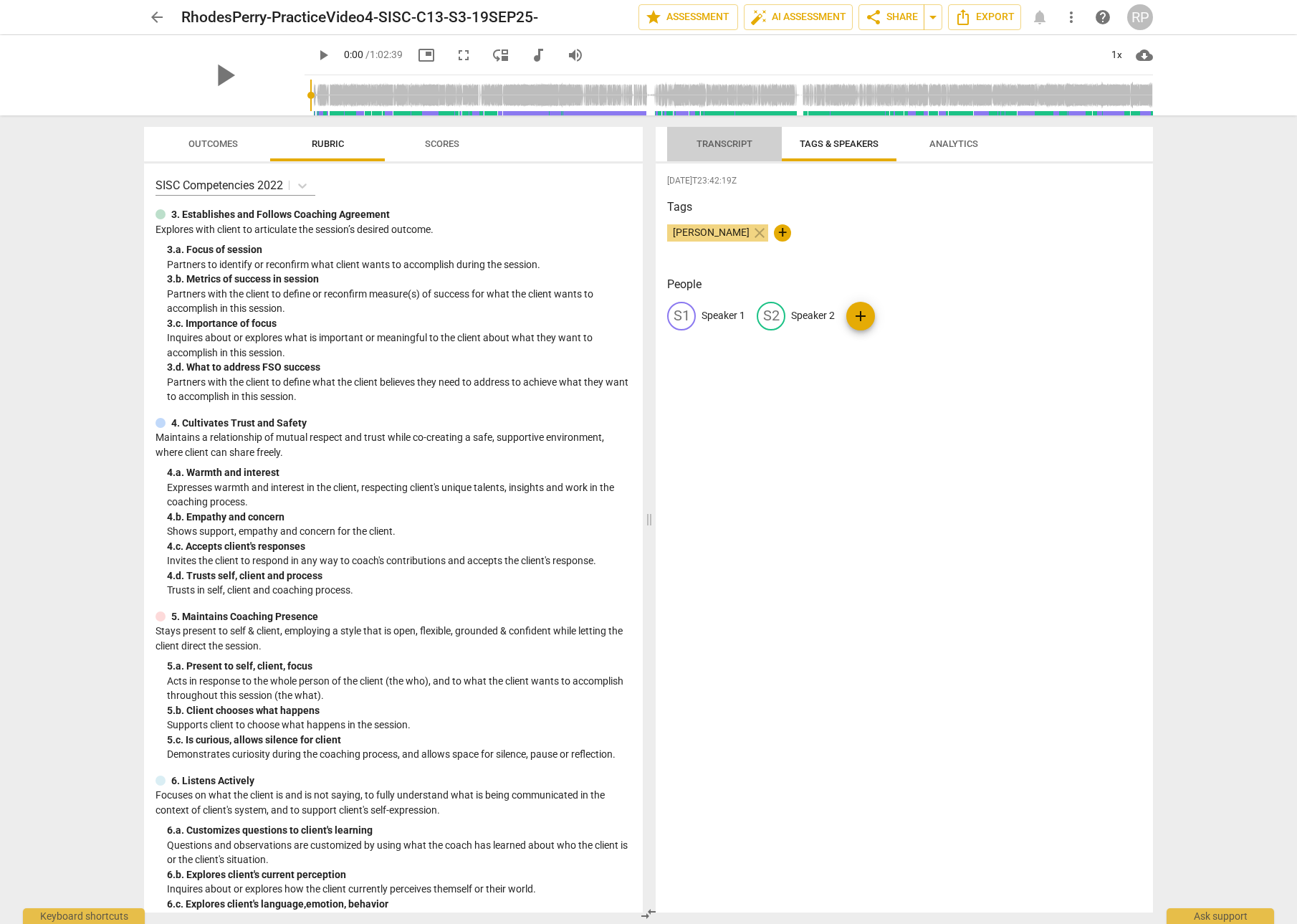
click at [733, 144] on span "Transcript" at bounding box center [724, 143] width 56 height 11
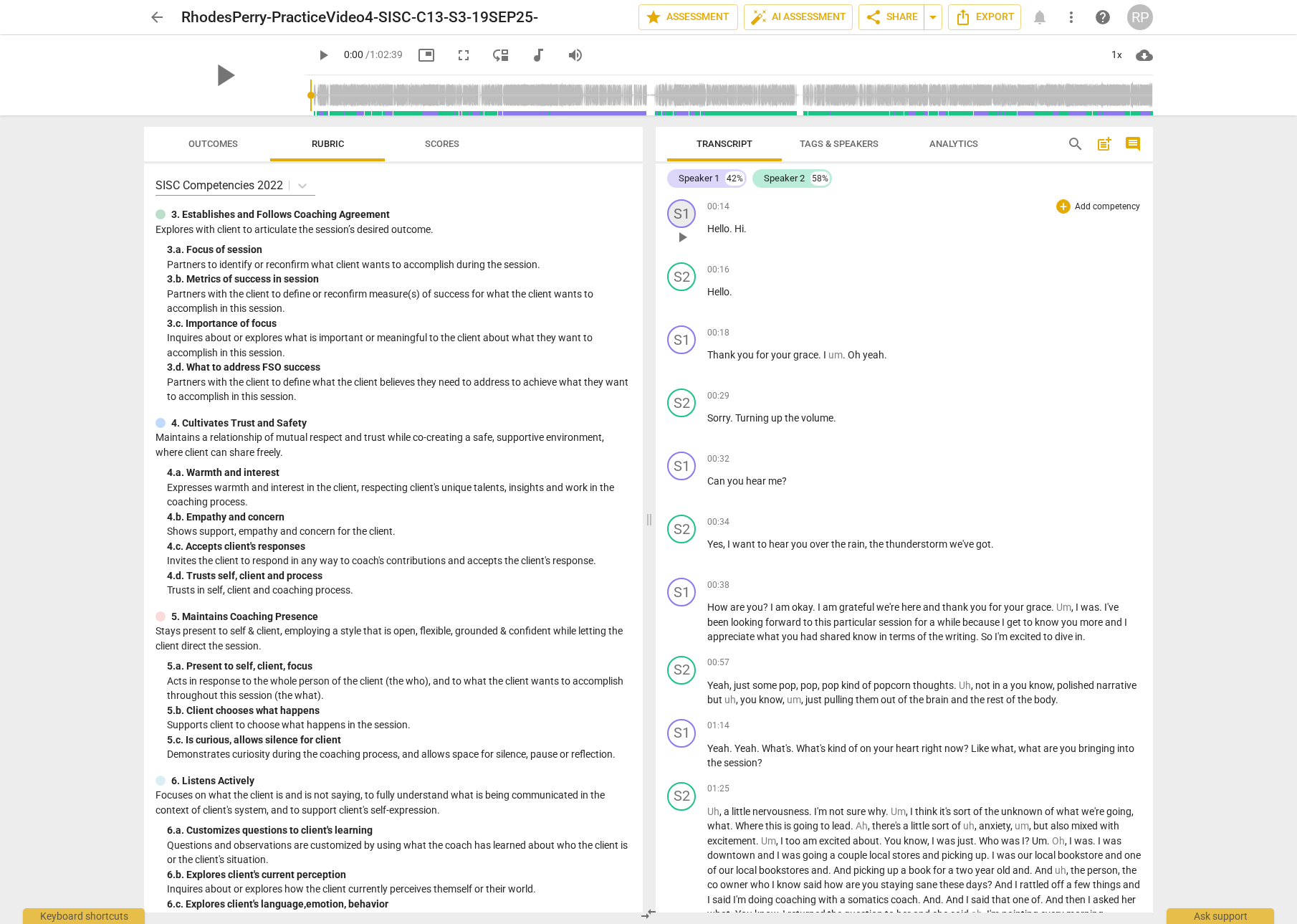
click at [685, 214] on div "S1" at bounding box center [682, 214] width 29 height 29
click at [736, 280] on div "Speaker 1" at bounding box center [735, 283] width 107 height 23
click at [727, 280] on li "Speaker 1" at bounding box center [735, 283] width 109 height 28
click at [727, 280] on li "Speaker 1" at bounding box center [722, 282] width 82 height 15
click at [684, 211] on div "S1" at bounding box center [682, 214] width 29 height 29
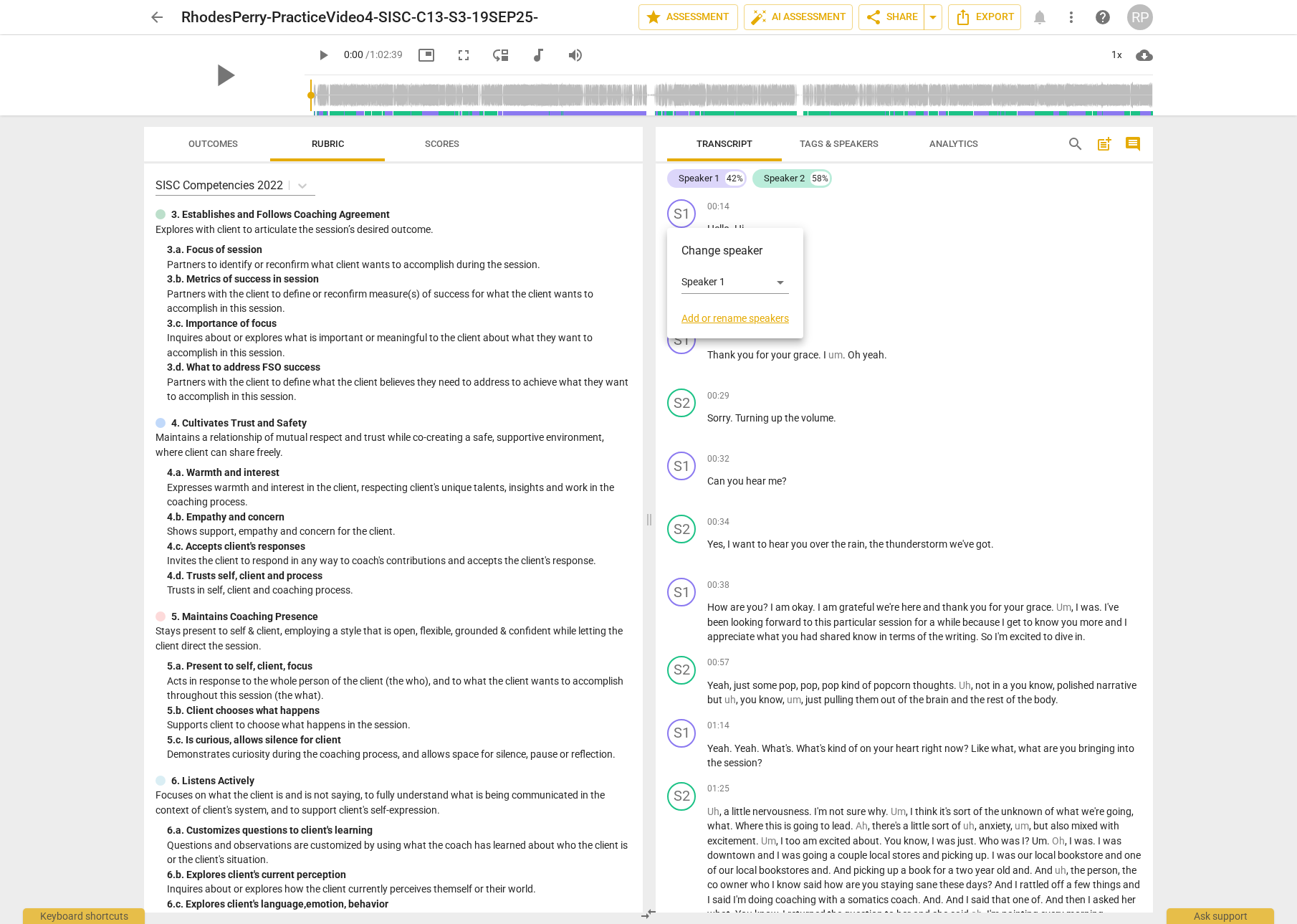
click at [725, 320] on link "Add or rename speakers" at bounding box center [735, 318] width 107 height 12
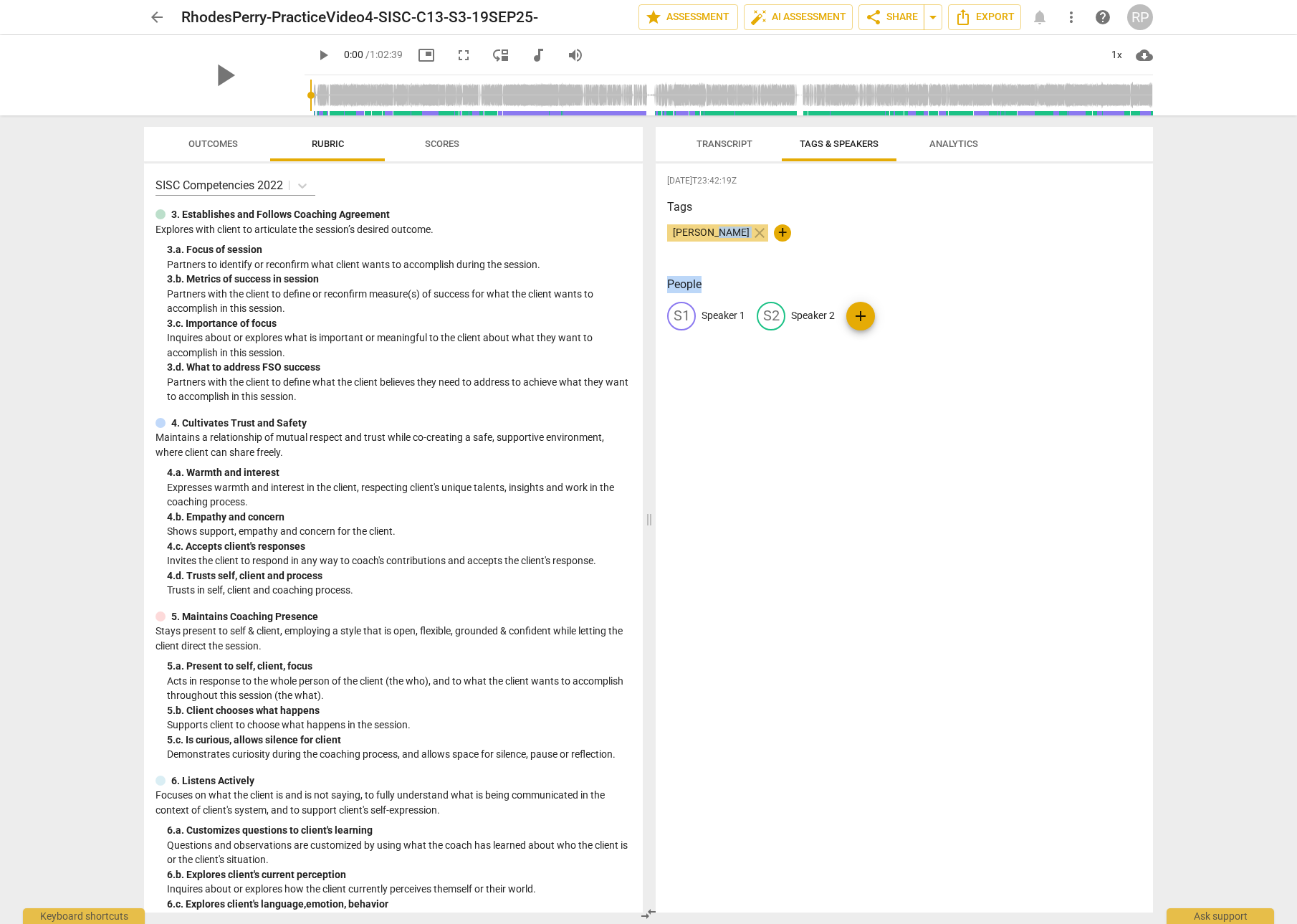
drag, startPoint x: 717, startPoint y: 230, endPoint x: 716, endPoint y: 283, distance: 53.0
click at [716, 283] on div "2025-09-19T23:42:19Z Tags Rhodes Perry close + People S1 Speaker 1 S2 Speaker 2…" at bounding box center [904, 537] width 497 height 749
click at [682, 317] on span "edit" at bounding box center [682, 316] width 17 height 17
type input "[PERSON_NAME]"
click at [891, 315] on p "Speaker 2" at bounding box center [906, 315] width 43 height 15
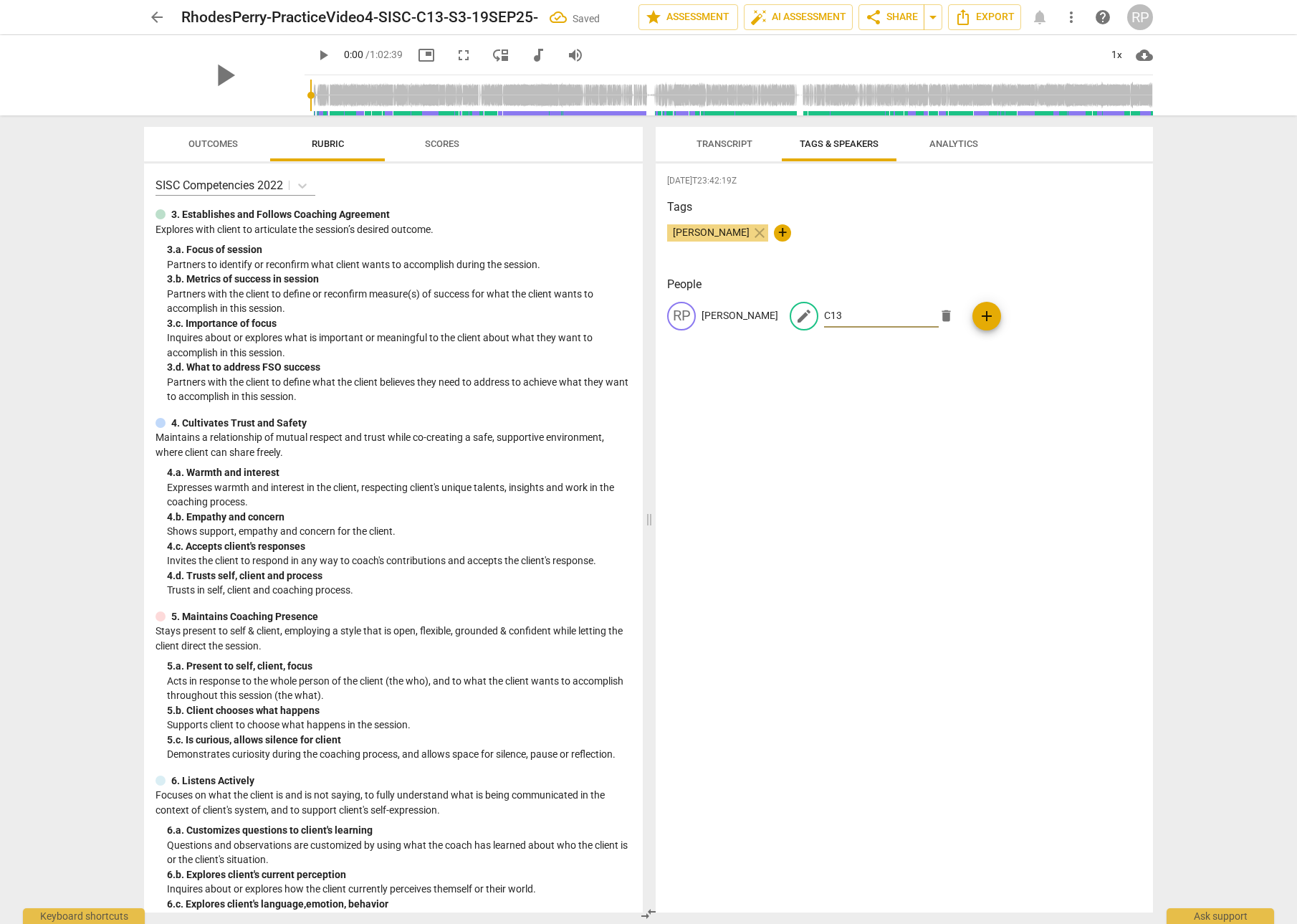
type input "C13"
click at [722, 143] on span "Transcript" at bounding box center [724, 143] width 56 height 11
